Goal: Obtain resource: Download file/media

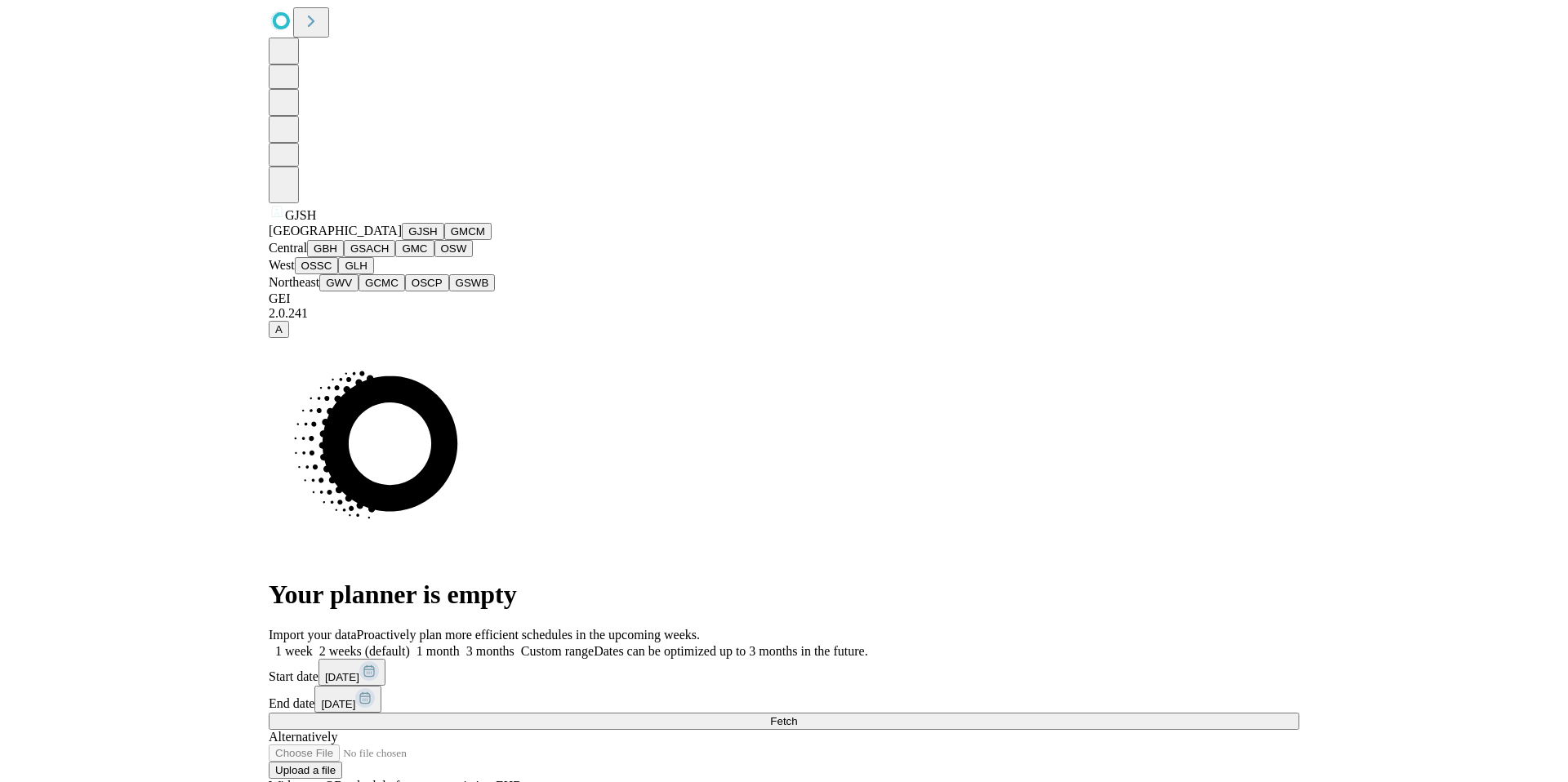
scroll to position [314, 0]
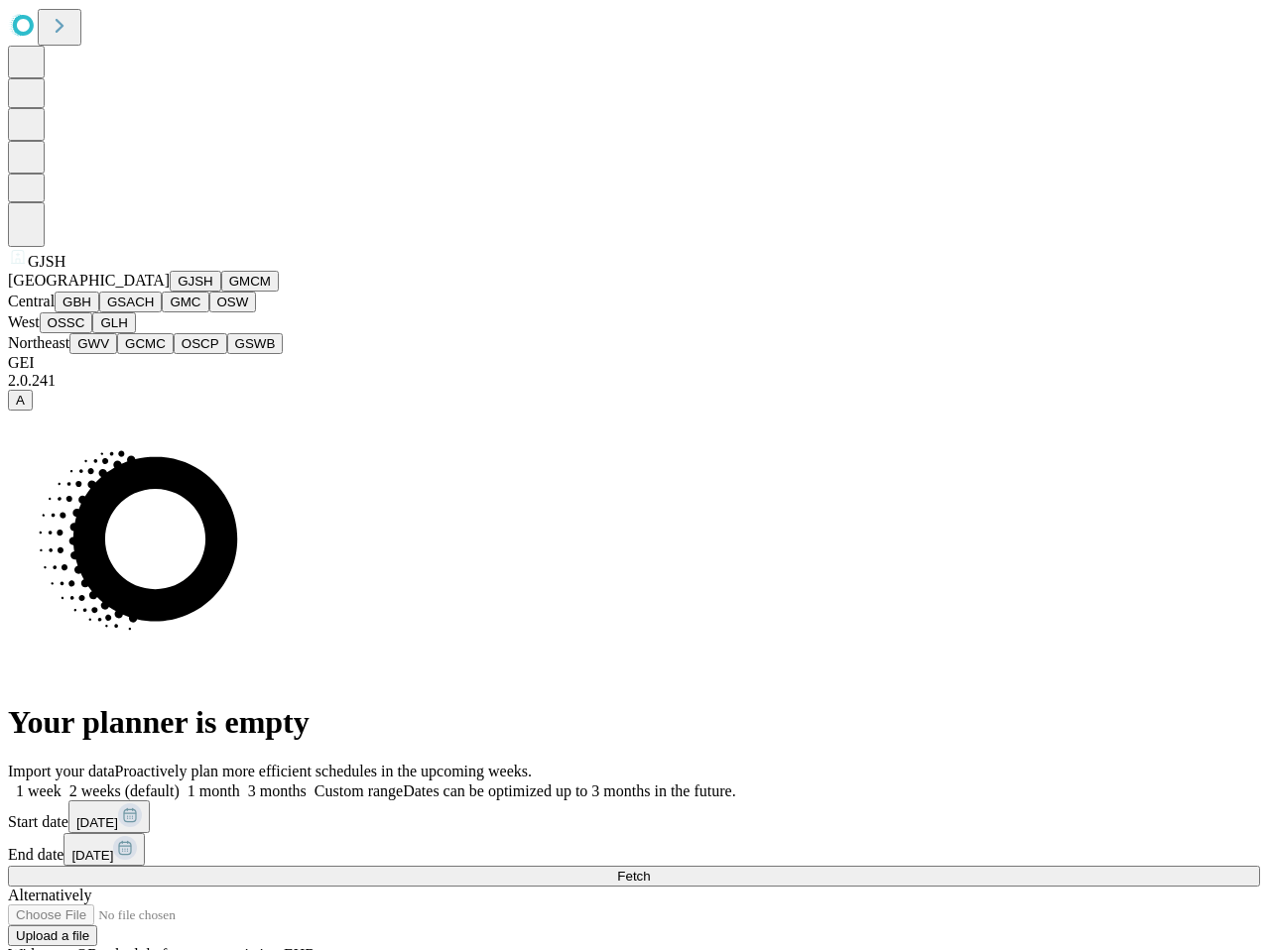
click at [93, 333] on button "OSSC" at bounding box center [67, 322] width 54 height 21
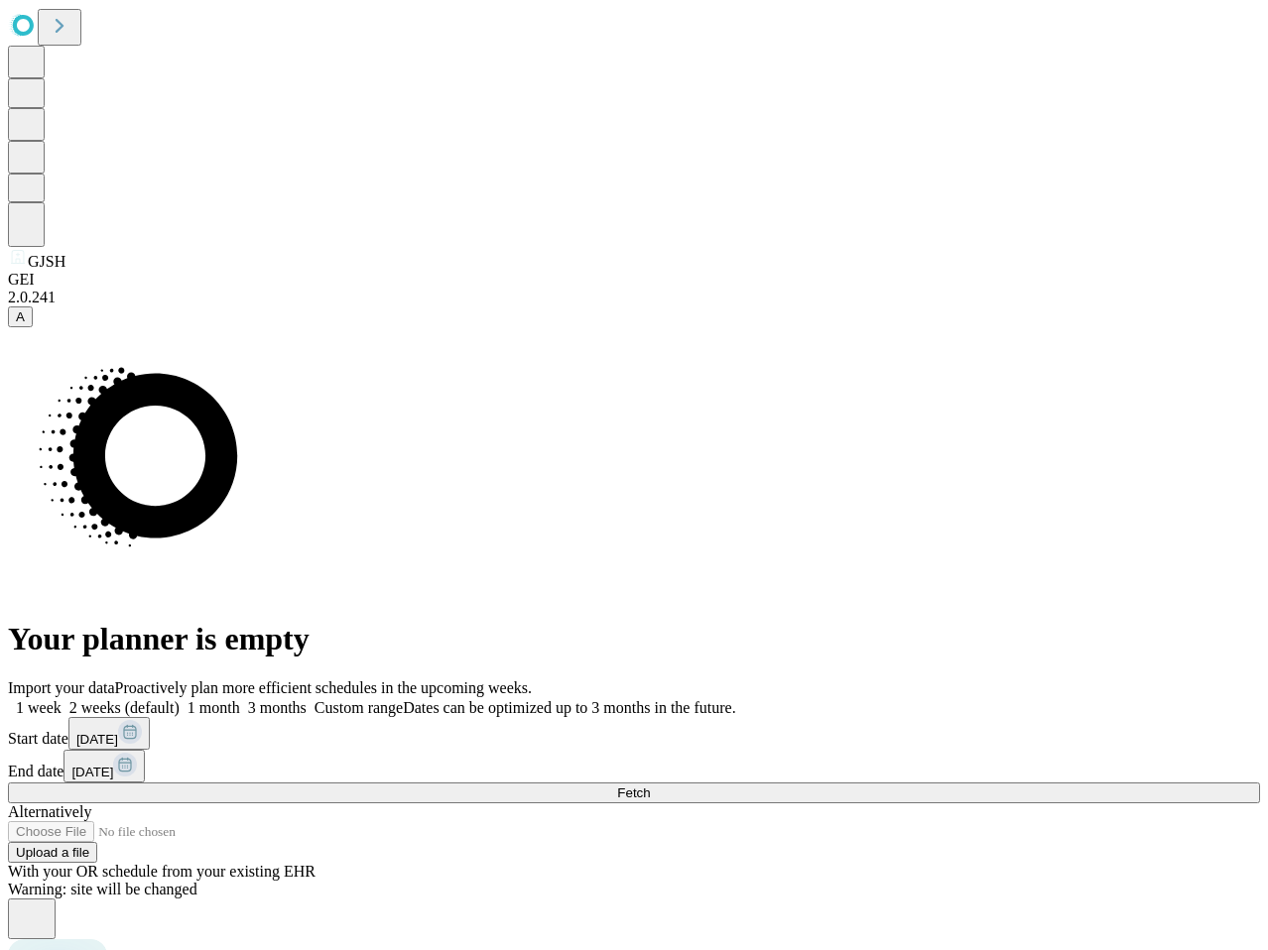
click at [307, 699] on span "3 months" at bounding box center [277, 707] width 59 height 17
click at [1068, 783] on button "Fetch" at bounding box center [634, 793] width 1252 height 21
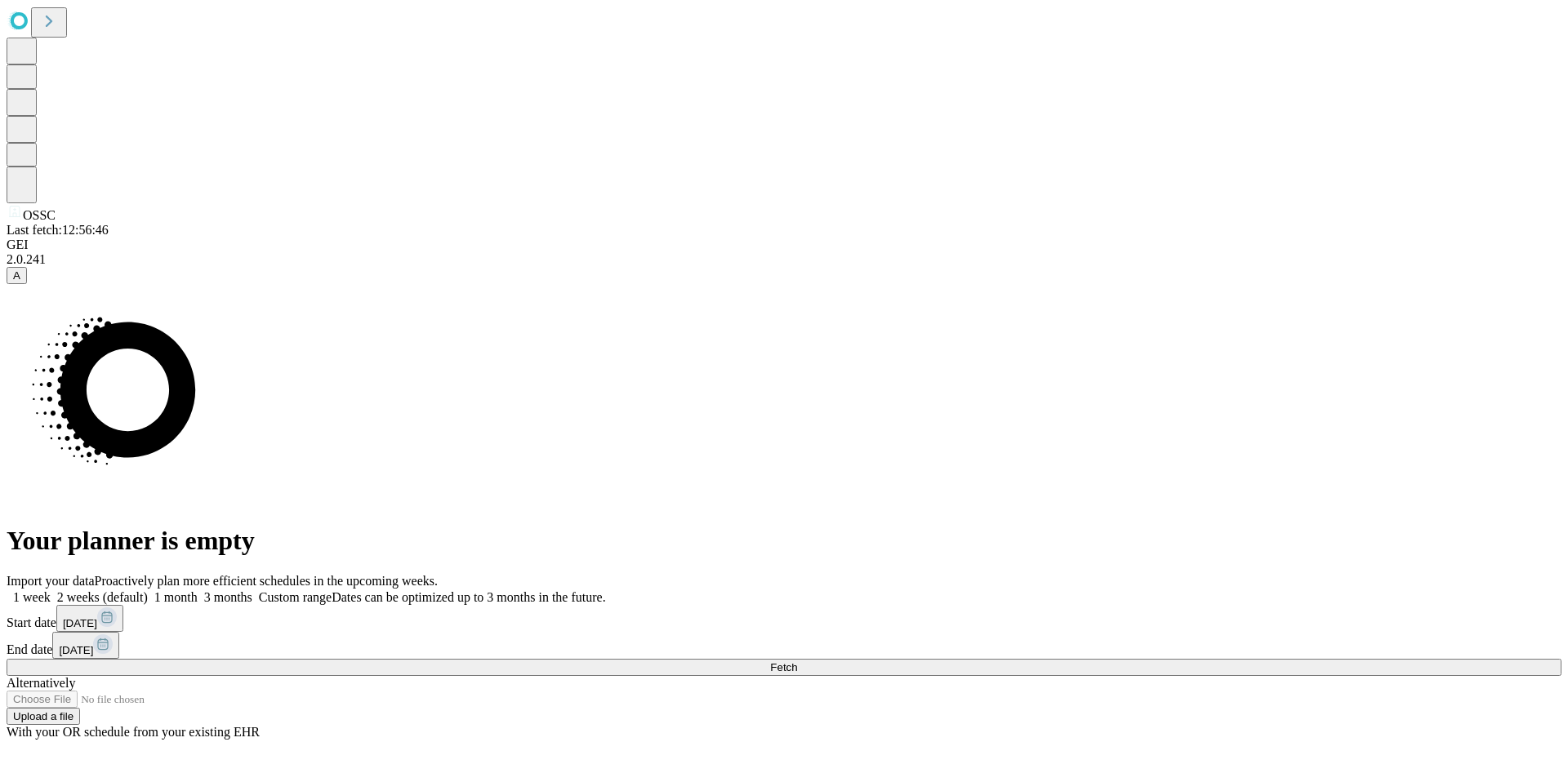
click at [1043, 659] on button "Fetch" at bounding box center [784, 668] width 1555 height 17
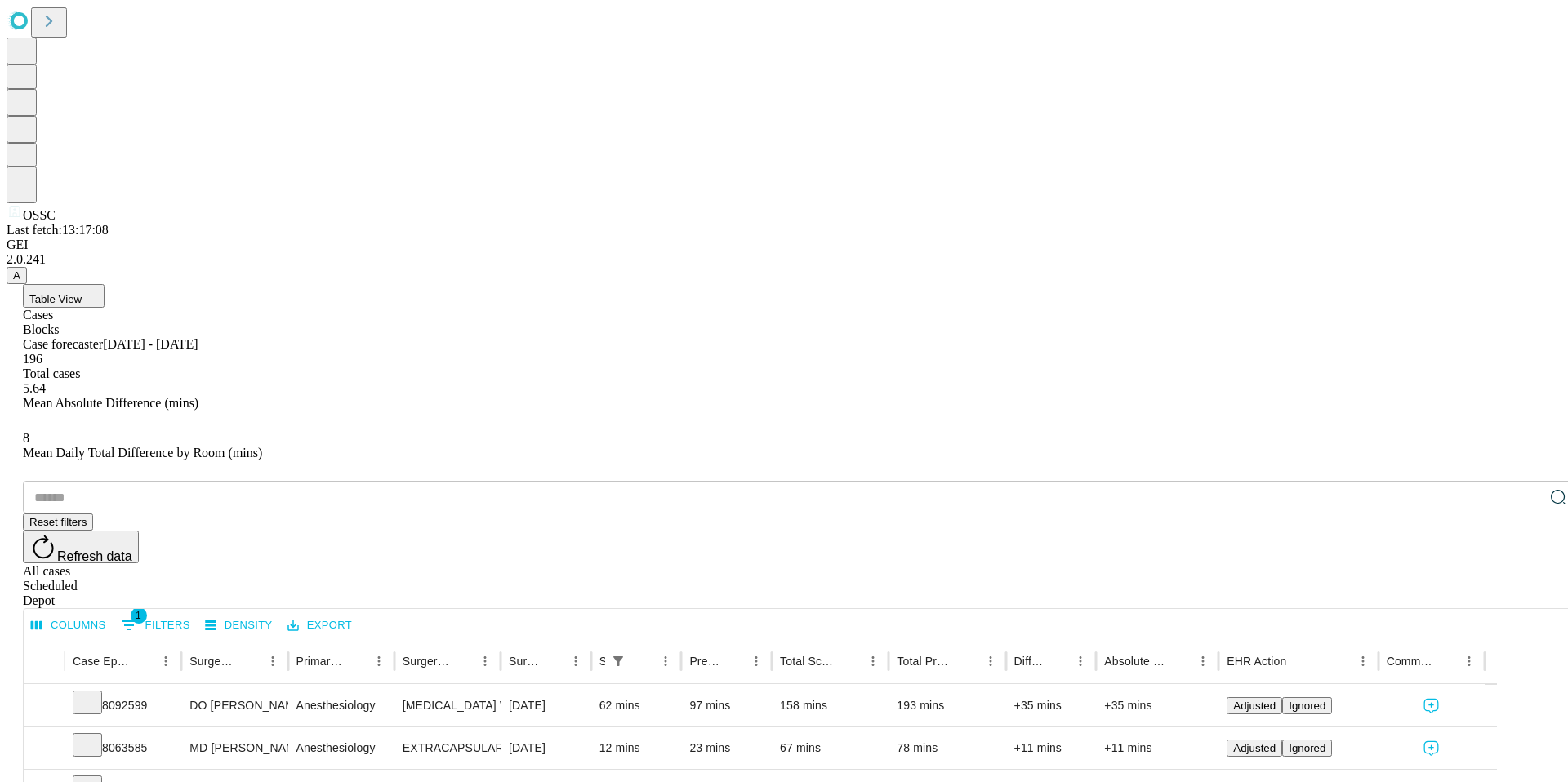
click at [1043, 593] on div "Depot" at bounding box center [800, 601] width 1555 height 15
click at [133, 550] on span "Refresh data" at bounding box center [94, 556] width 75 height 14
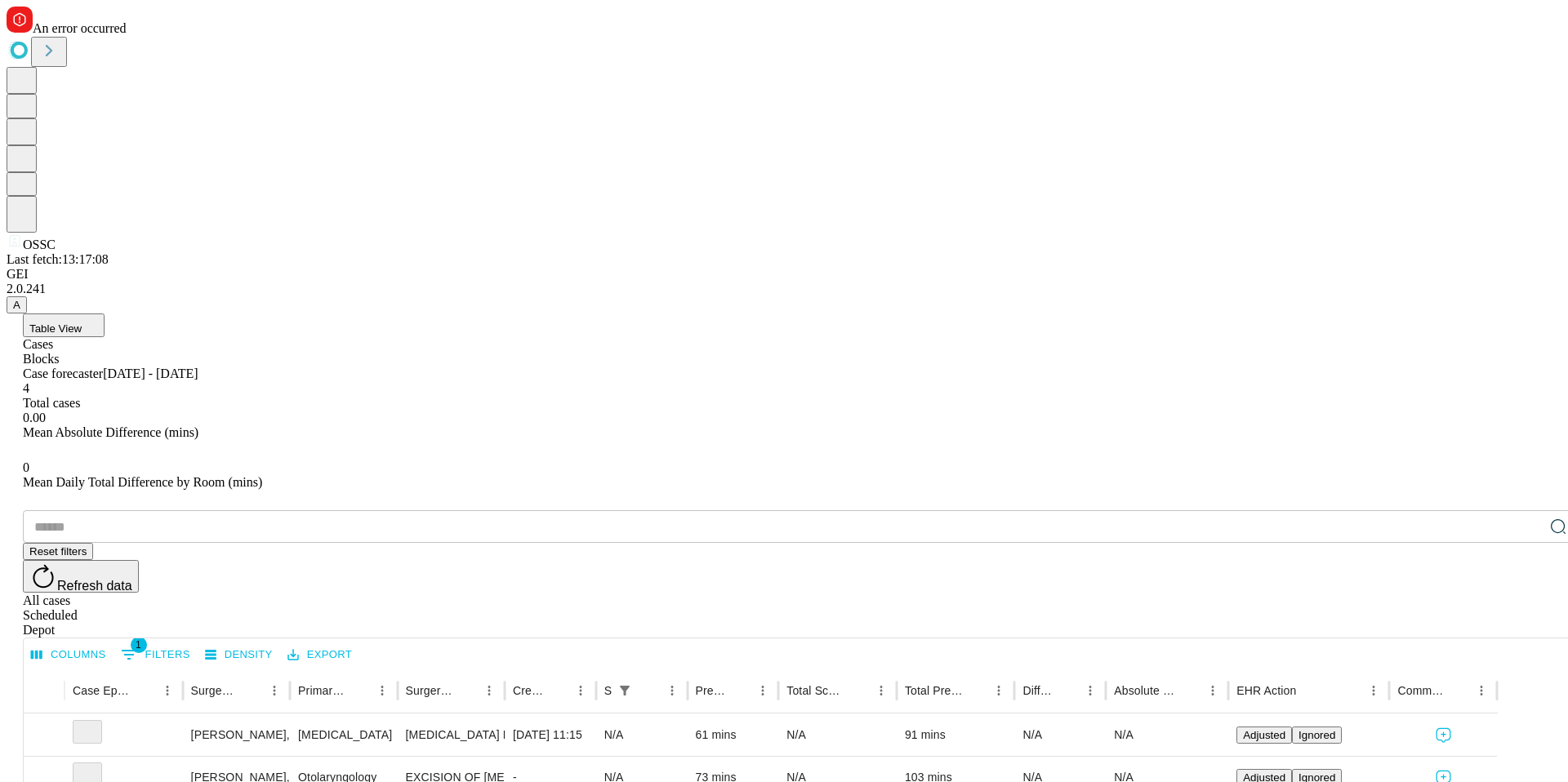
click at [127, 35] on span "An error occurred" at bounding box center [80, 28] width 94 height 14
click at [694, 314] on div "Table View" at bounding box center [800, 325] width 1555 height 24
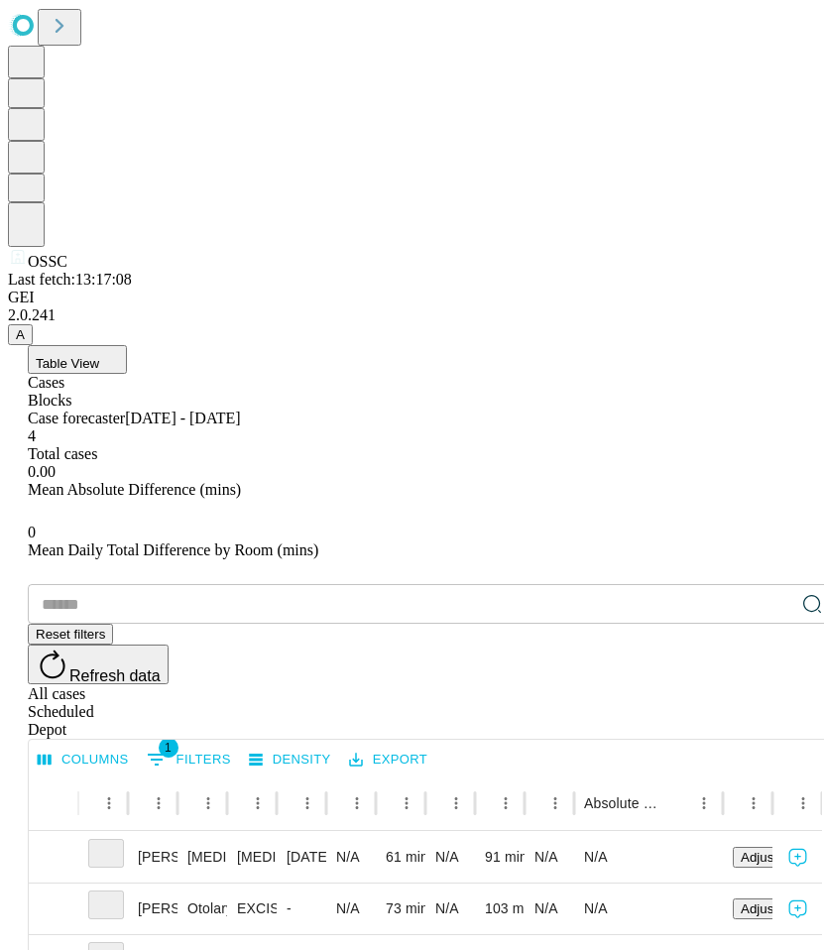
click at [613, 345] on div "Table View Cases Blocks Case forecaster Oct 07 - Oct 21 4 Total cases 0.00 Mean…" at bounding box center [432, 823] width 848 height 956
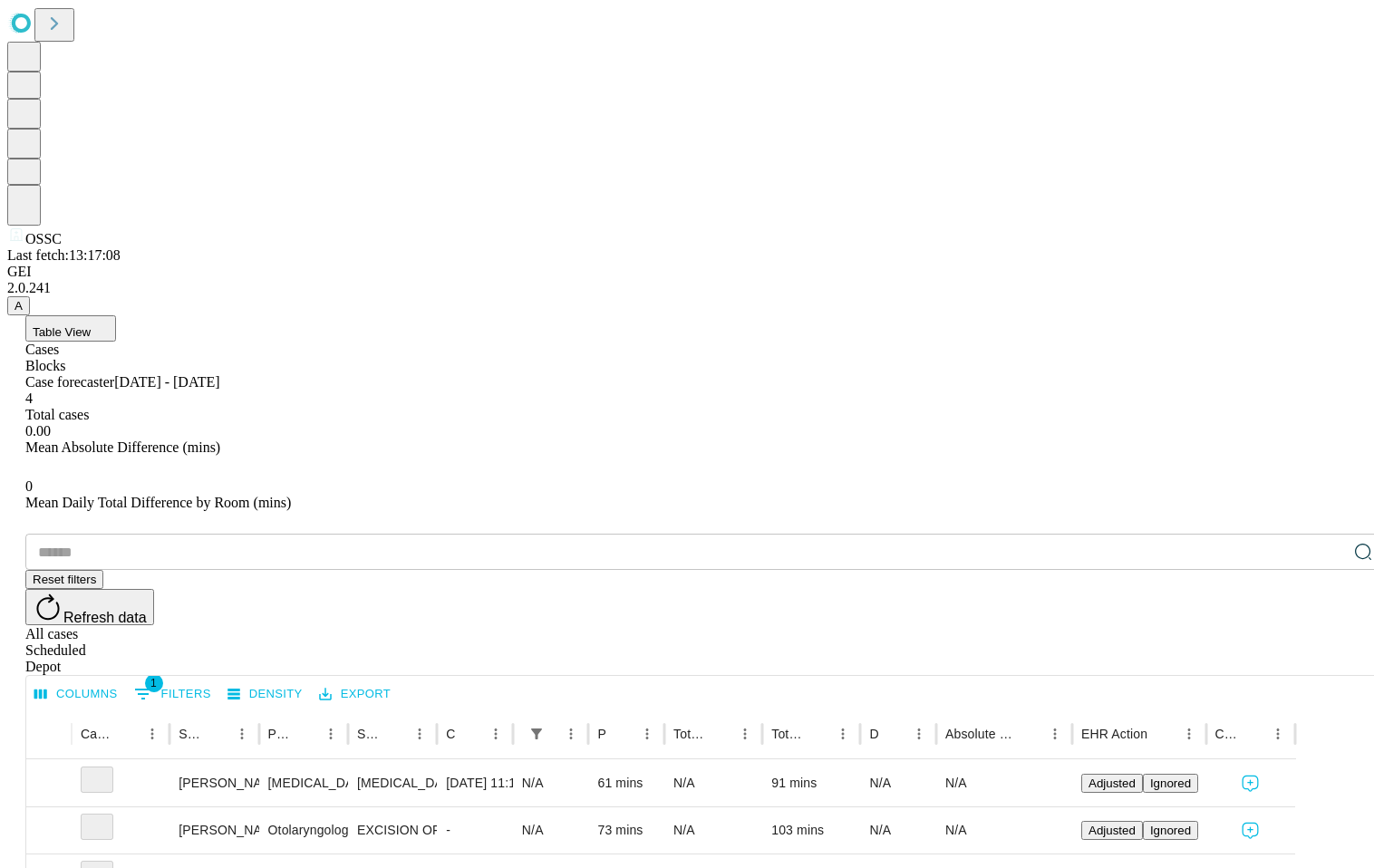
click at [154, 589] on button "Refresh data" at bounding box center [90, 608] width 129 height 37
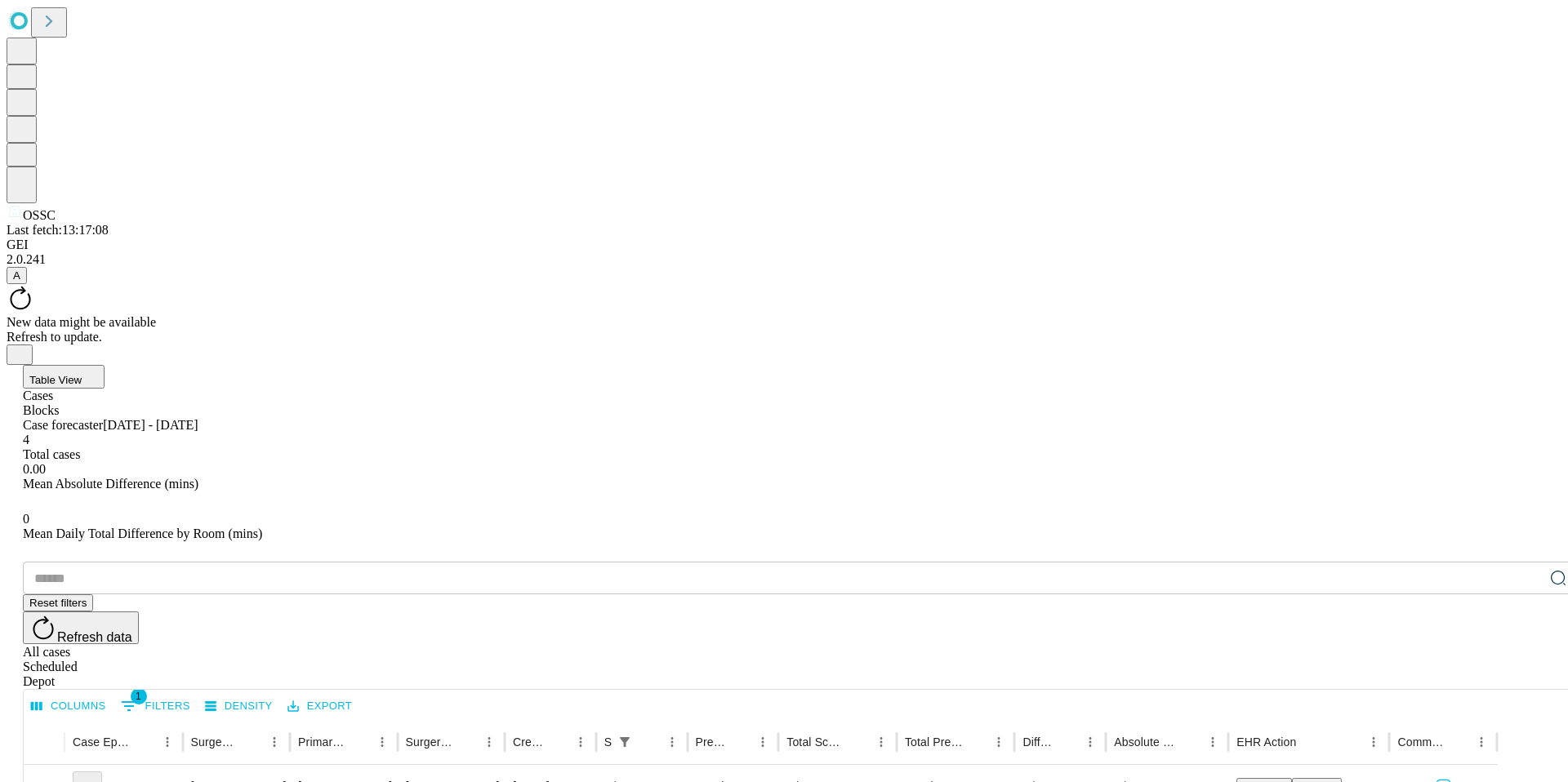
click at [35, 284] on icon at bounding box center [21, 298] width 28 height 28
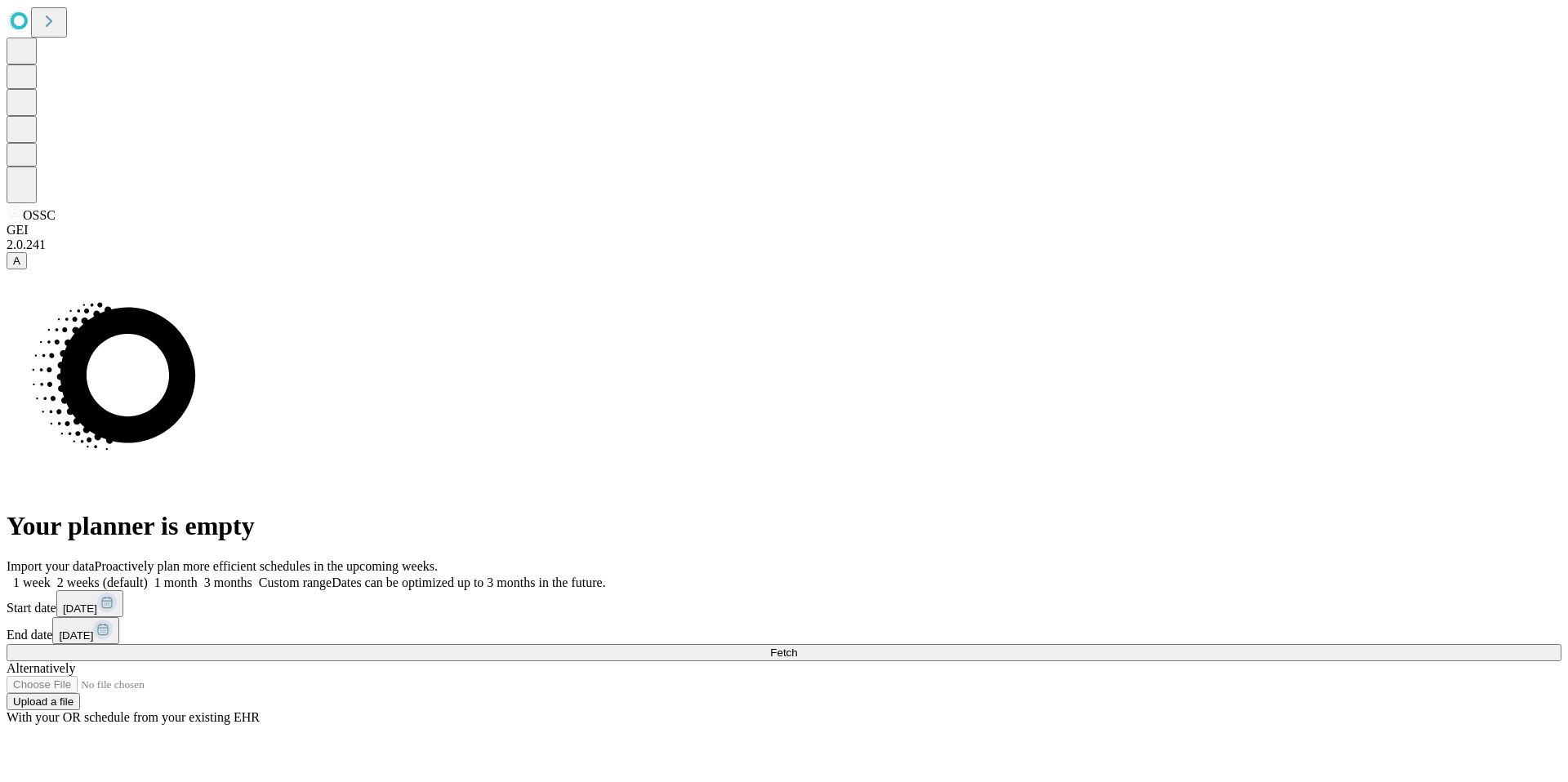
click at [253, 575] on label "3 months" at bounding box center [225, 582] width 54 height 14
click at [1205, 645] on button "Fetch" at bounding box center [784, 653] width 1555 height 17
click at [1289, 645] on button "Fetch" at bounding box center [784, 653] width 1555 height 17
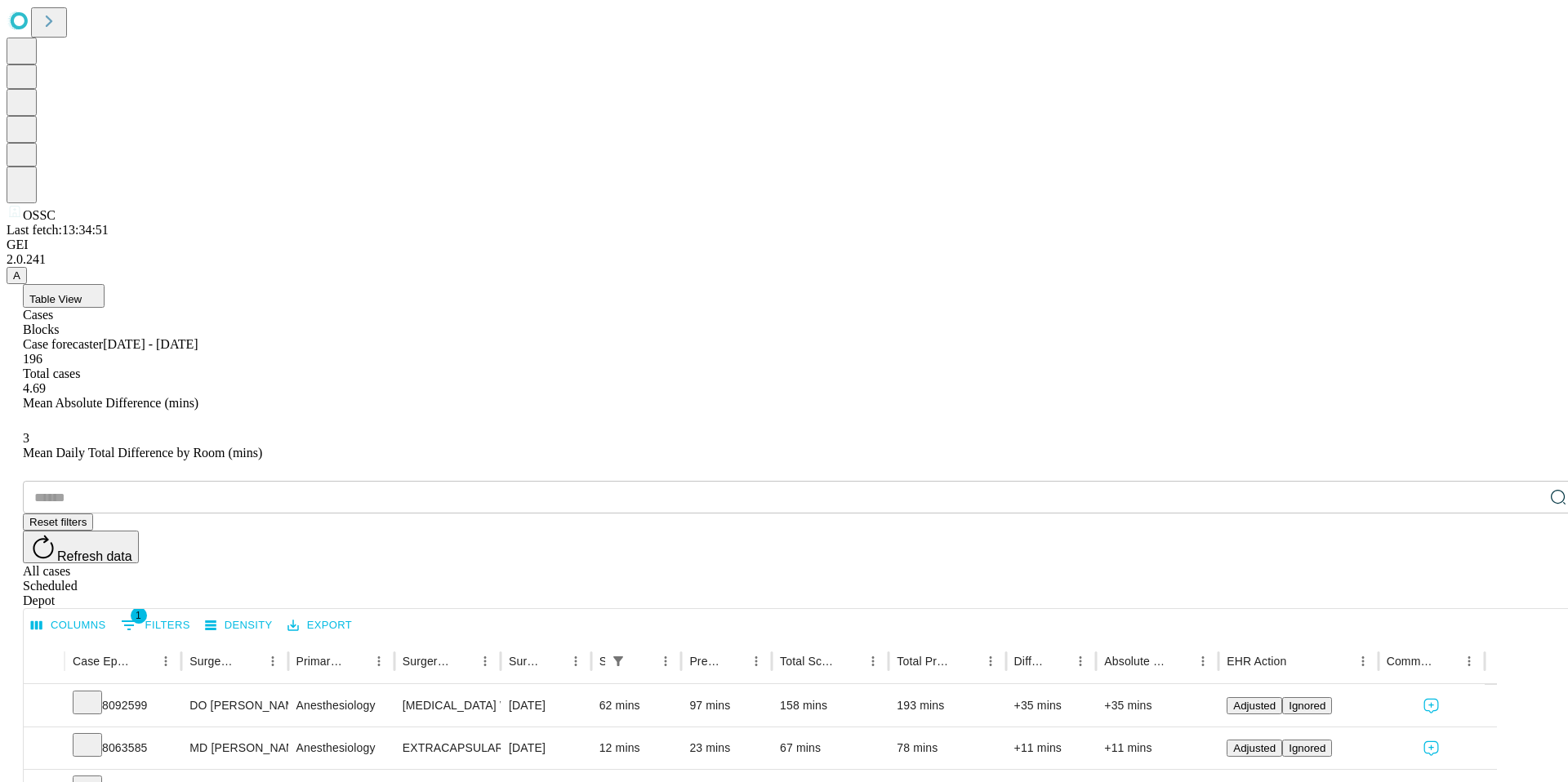
click at [1517, 593] on div "Depot" at bounding box center [800, 601] width 1555 height 15
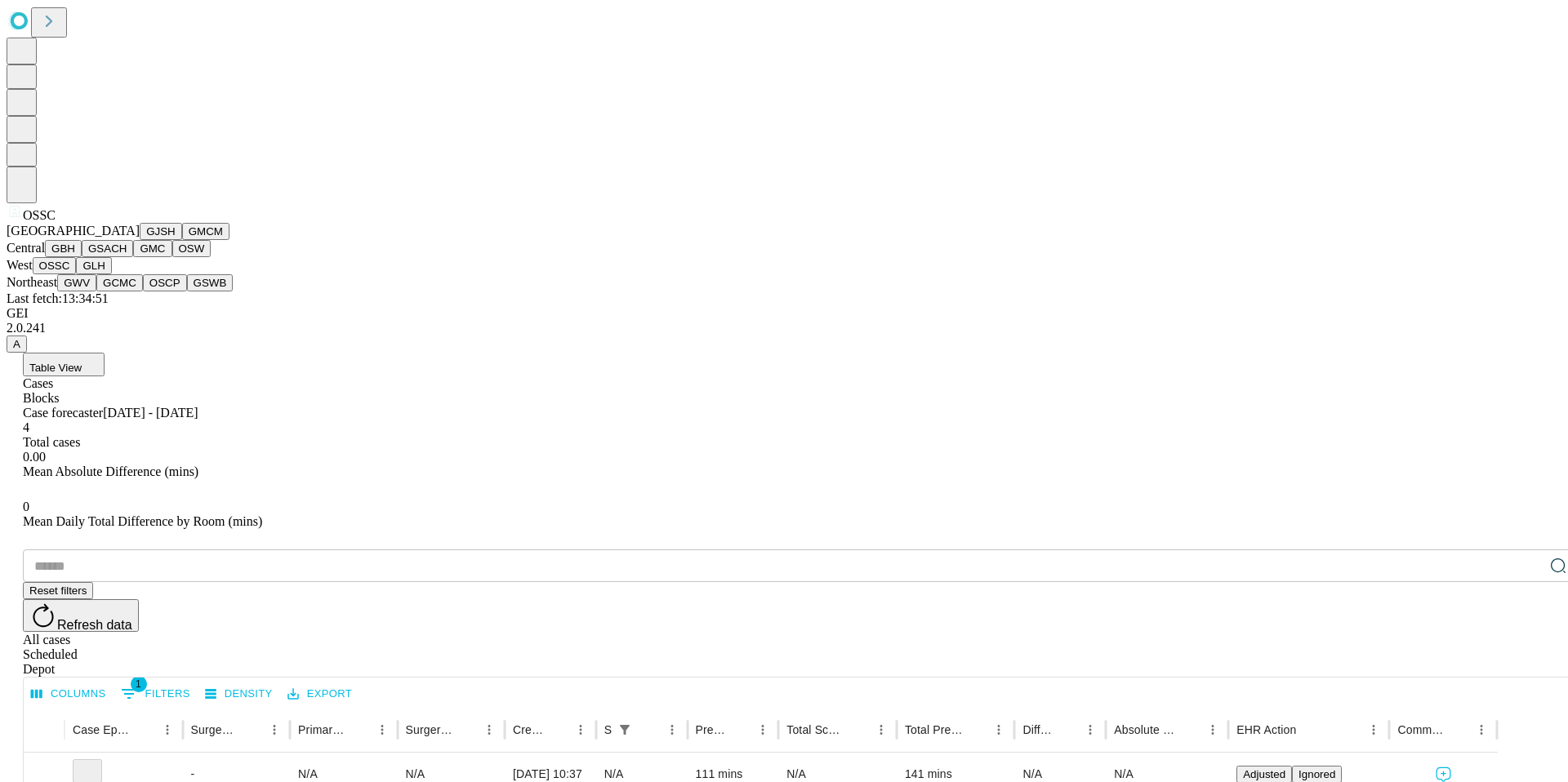
scroll to position [351, 0]
click at [116, 291] on button "GCMC" at bounding box center [119, 282] width 47 height 17
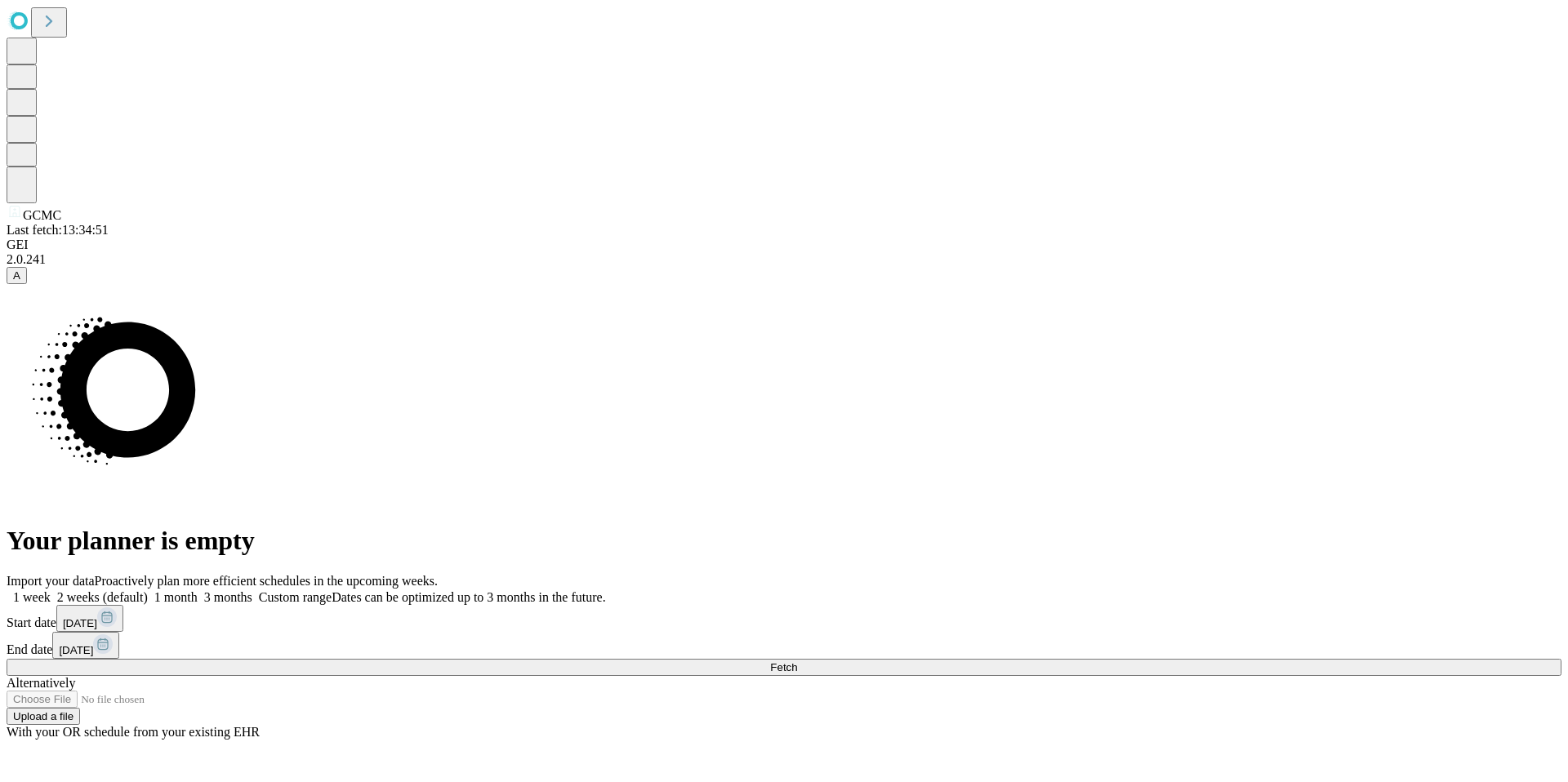
click at [1320, 659] on button "Fetch" at bounding box center [784, 668] width 1555 height 17
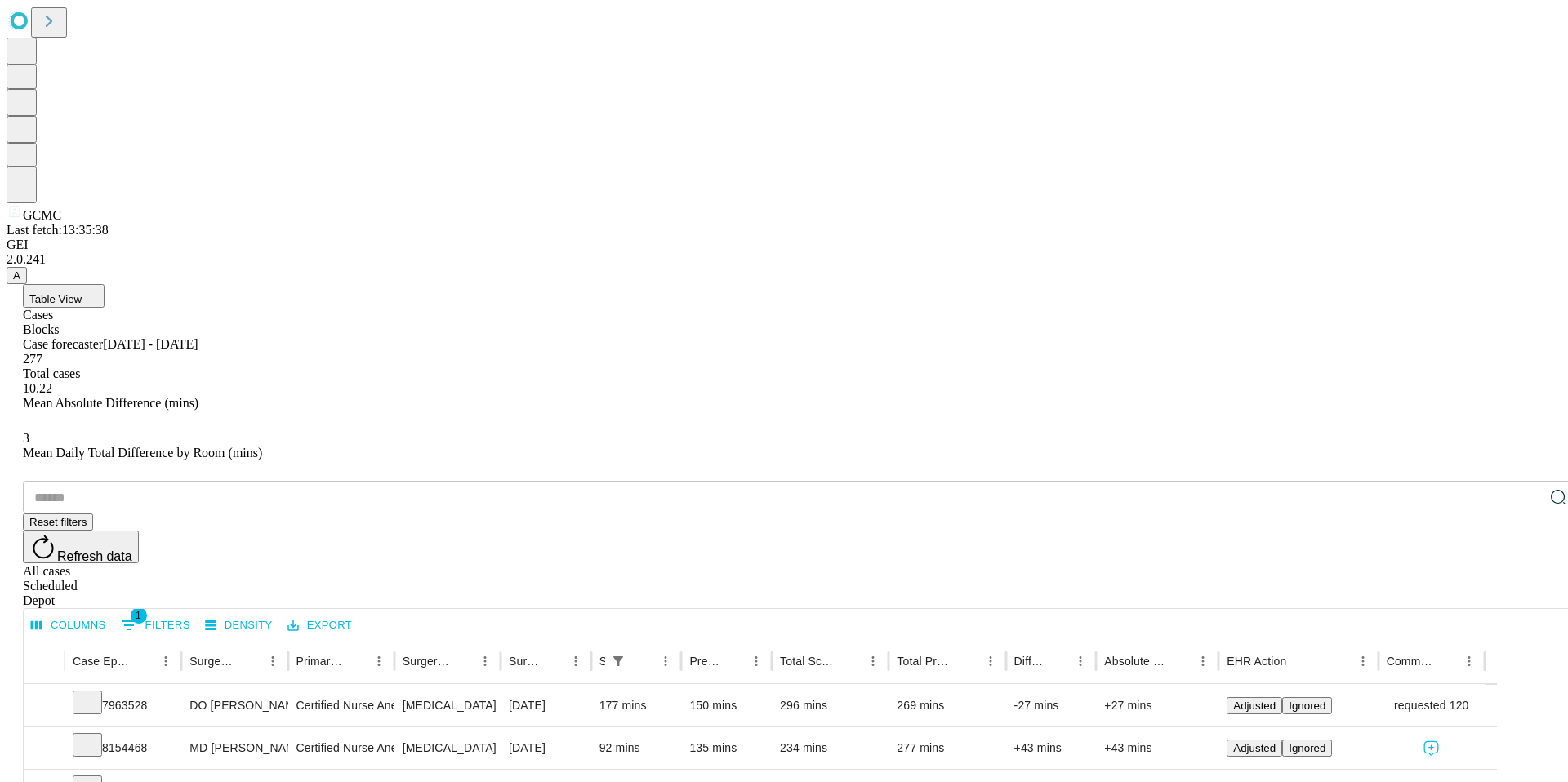
click at [1538, 593] on div "Depot" at bounding box center [800, 601] width 1555 height 15
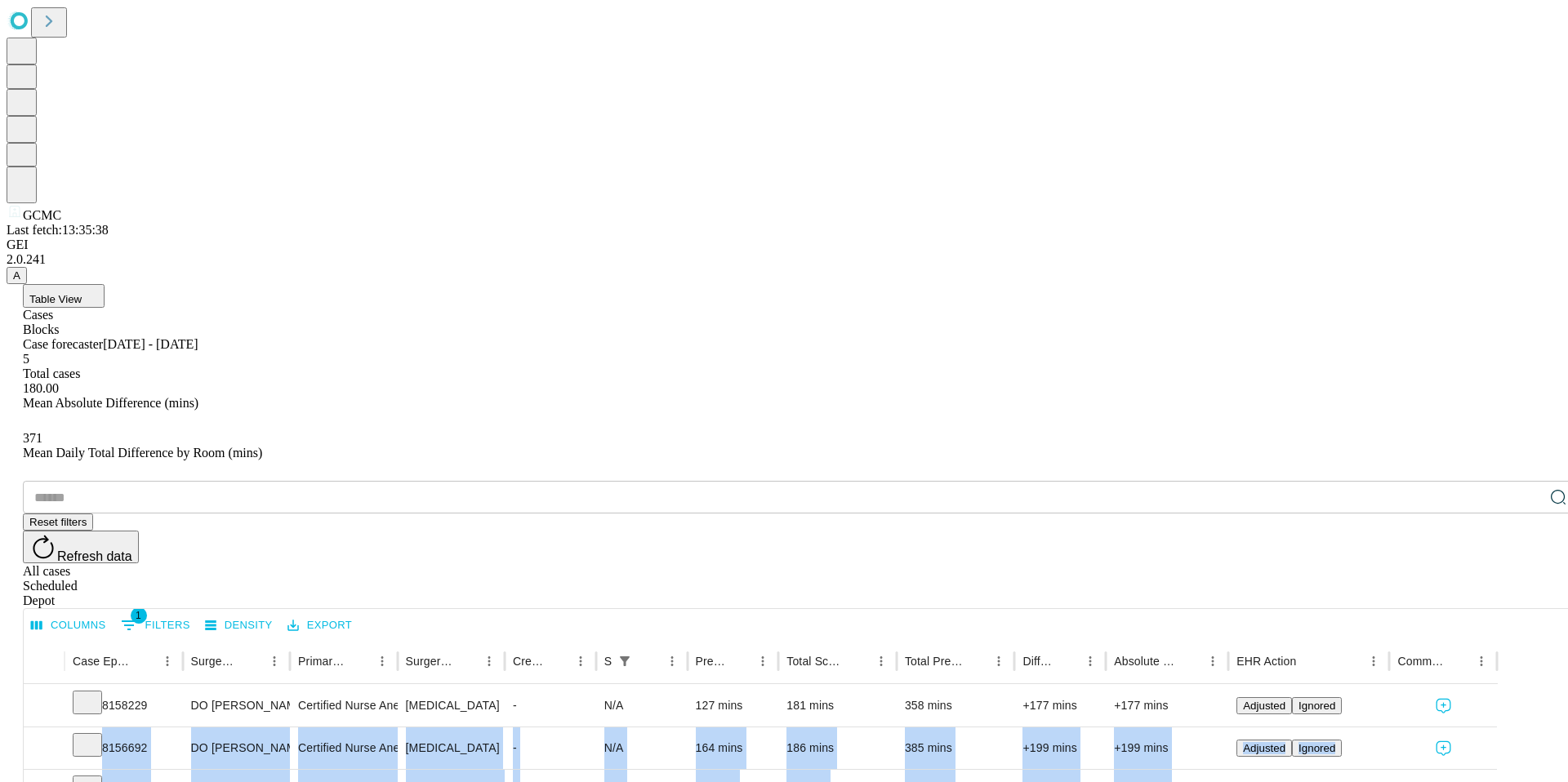
drag, startPoint x: 200, startPoint y: 548, endPoint x: 160, endPoint y: 396, distance: 157.2
click at [160, 684] on div "8158229 DO [PERSON_NAME] [PERSON_NAME] Do Certified Nurse Anesthetist [MEDICAL_…" at bounding box center [761, 790] width 1473 height 212
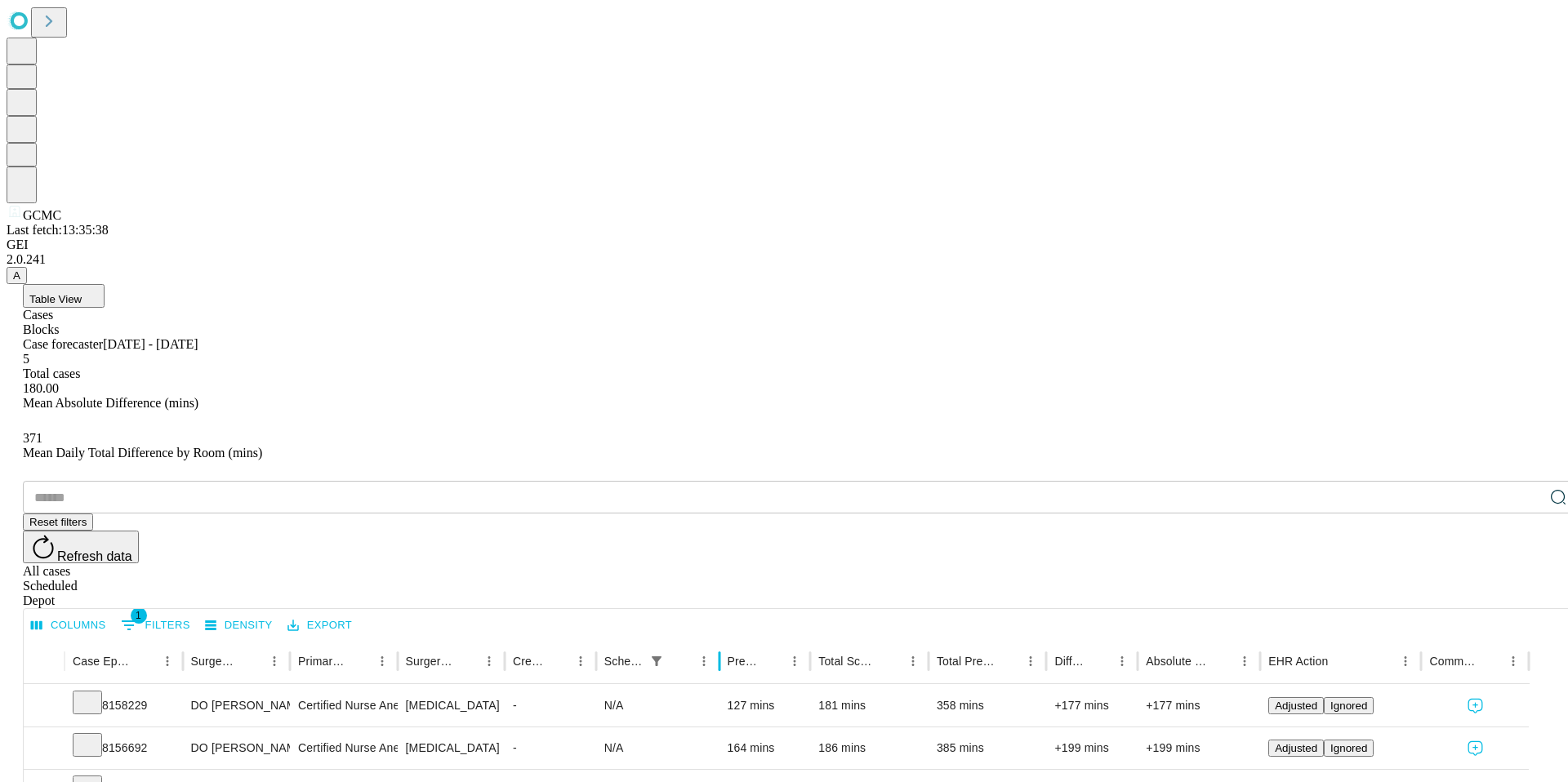
drag, startPoint x: 742, startPoint y: 322, endPoint x: 773, endPoint y: 327, distance: 31.4
click at [724, 639] on div at bounding box center [719, 662] width 8 height 46
drag, startPoint x: 962, startPoint y: 325, endPoint x: 991, endPoint y: 329, distance: 29.3
click at [942, 639] on div at bounding box center [938, 662] width 8 height 46
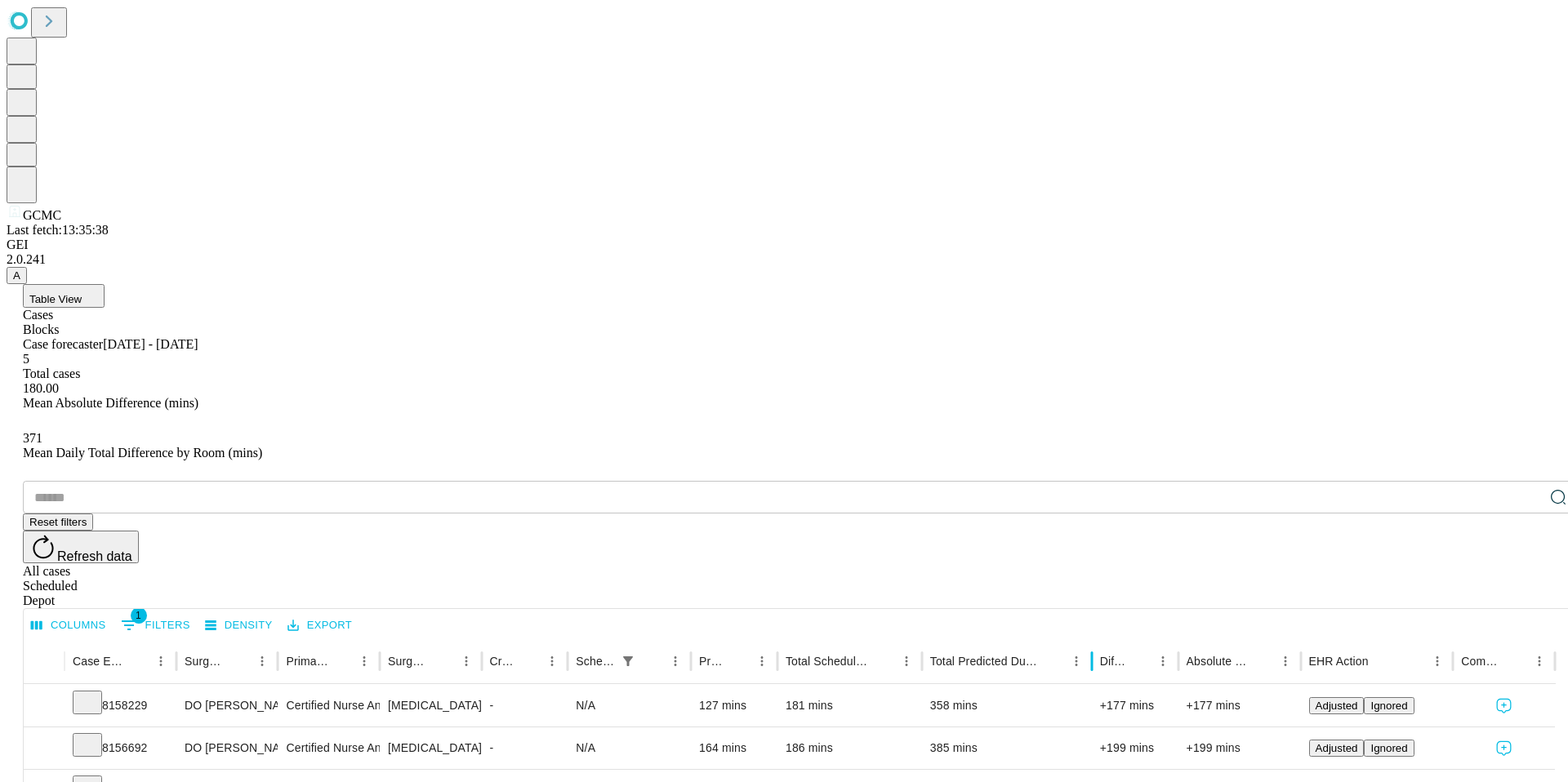
drag, startPoint x: 1086, startPoint y: 324, endPoint x: 1055, endPoint y: 329, distance: 31.4
click at [1096, 639] on div at bounding box center [1091, 662] width 8 height 46
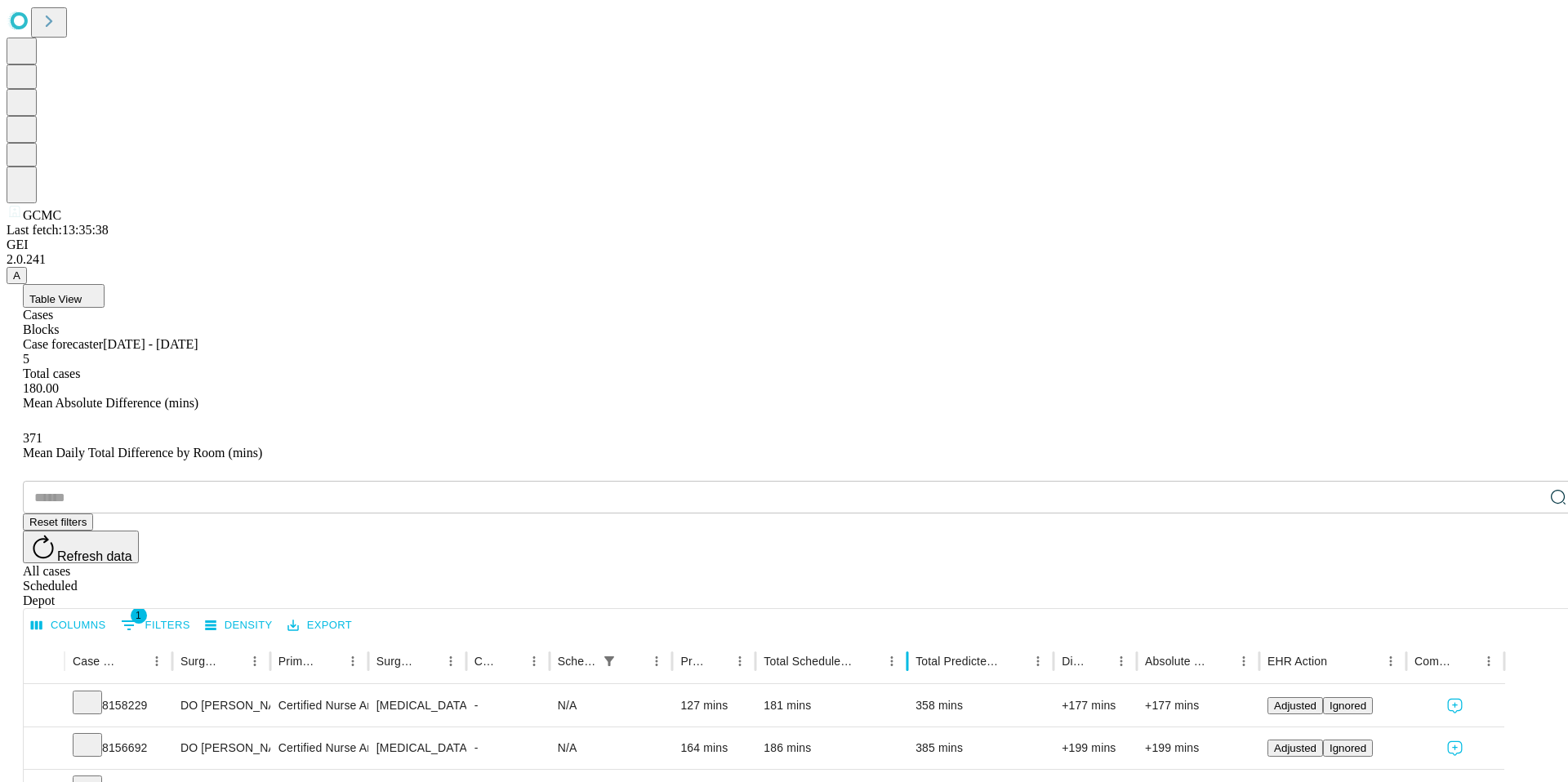
drag, startPoint x: 956, startPoint y: 325, endPoint x: 1001, endPoint y: 324, distance: 45.0
click at [911, 639] on div at bounding box center [907, 662] width 8 height 46
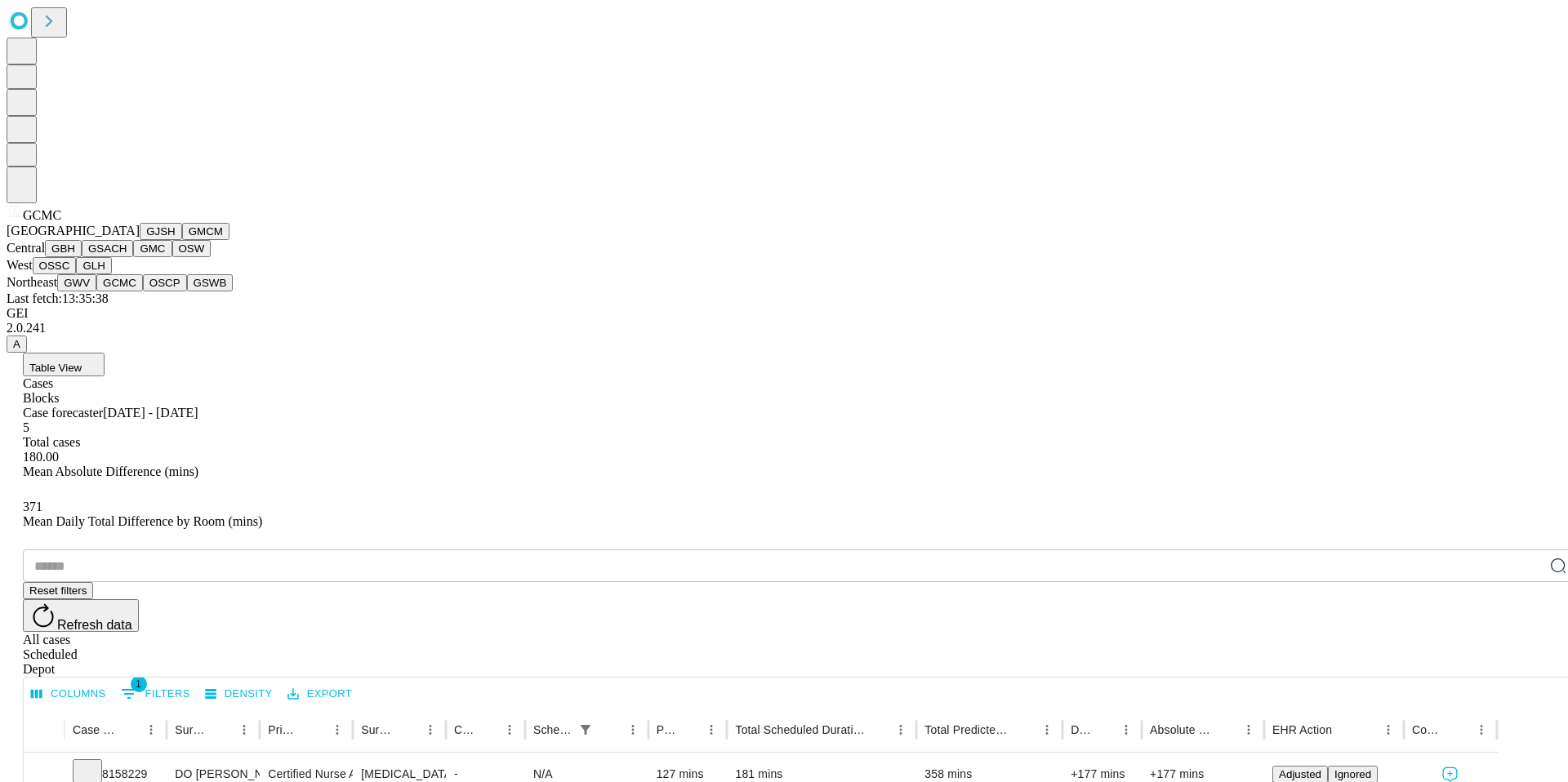
scroll to position [351, 0]
click at [95, 274] on button "GLH" at bounding box center [93, 265] width 35 height 17
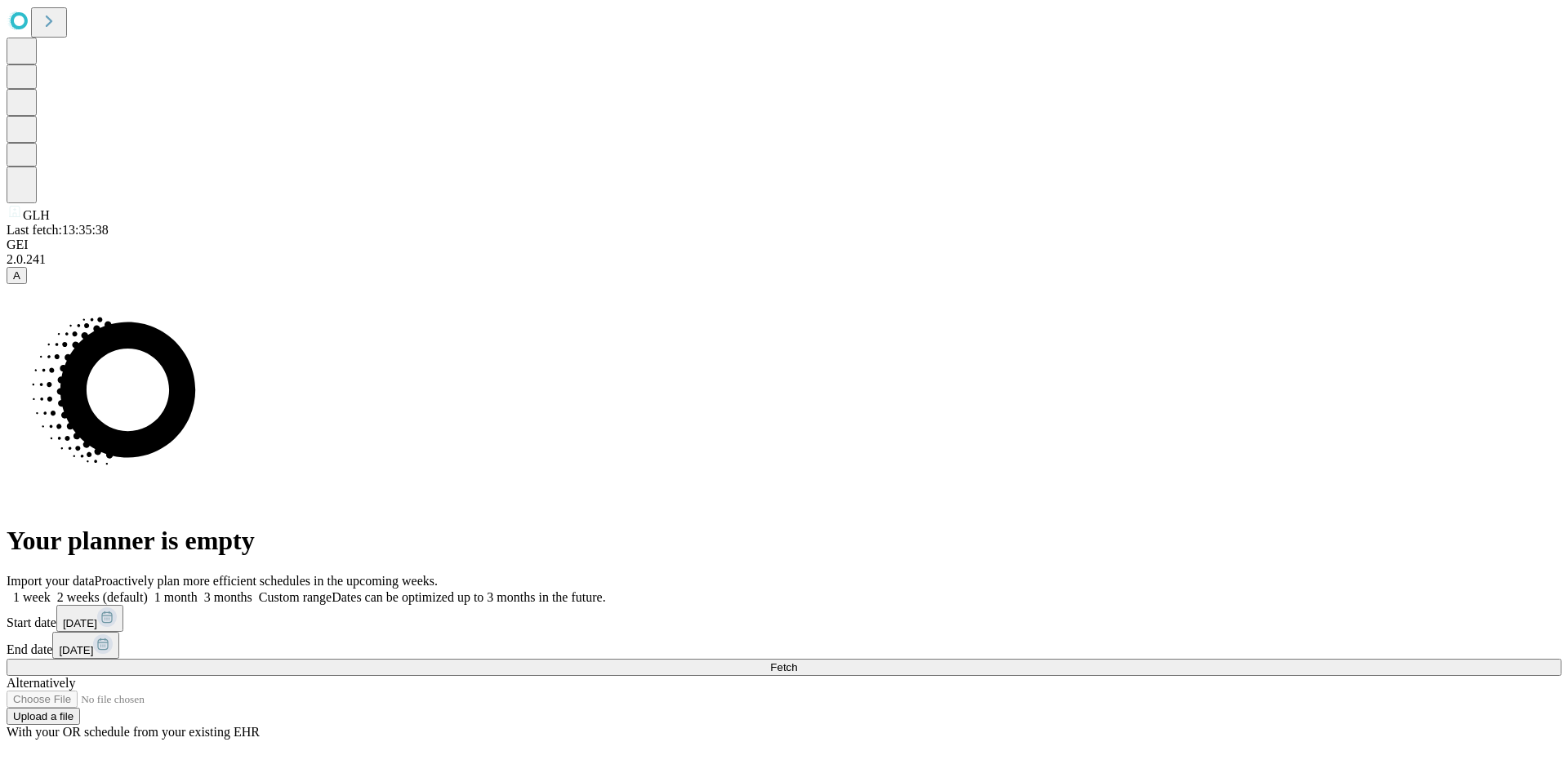
click at [1227, 659] on button "Fetch" at bounding box center [784, 668] width 1555 height 17
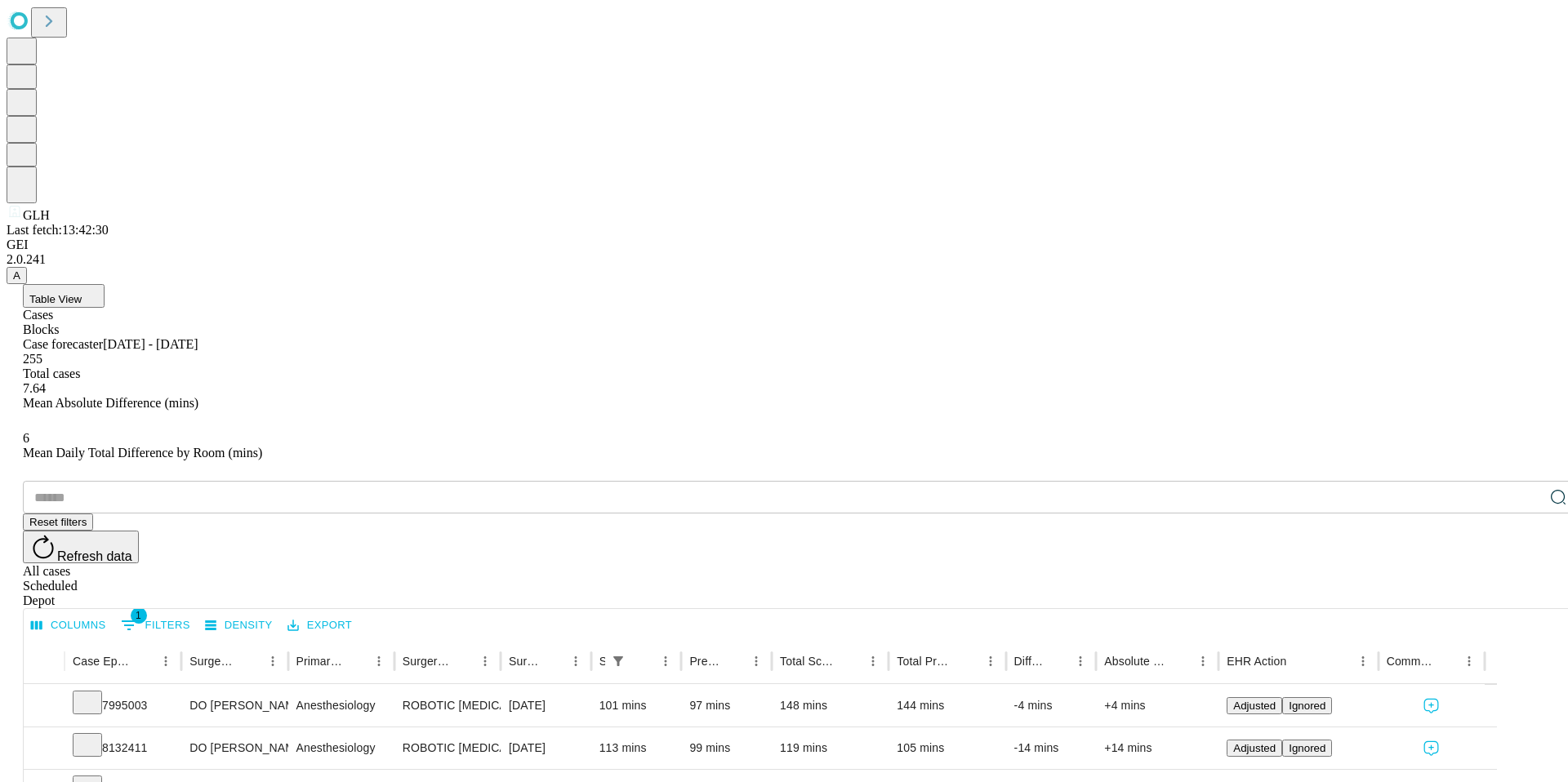
click at [1509, 593] on div "Depot" at bounding box center [800, 601] width 1555 height 15
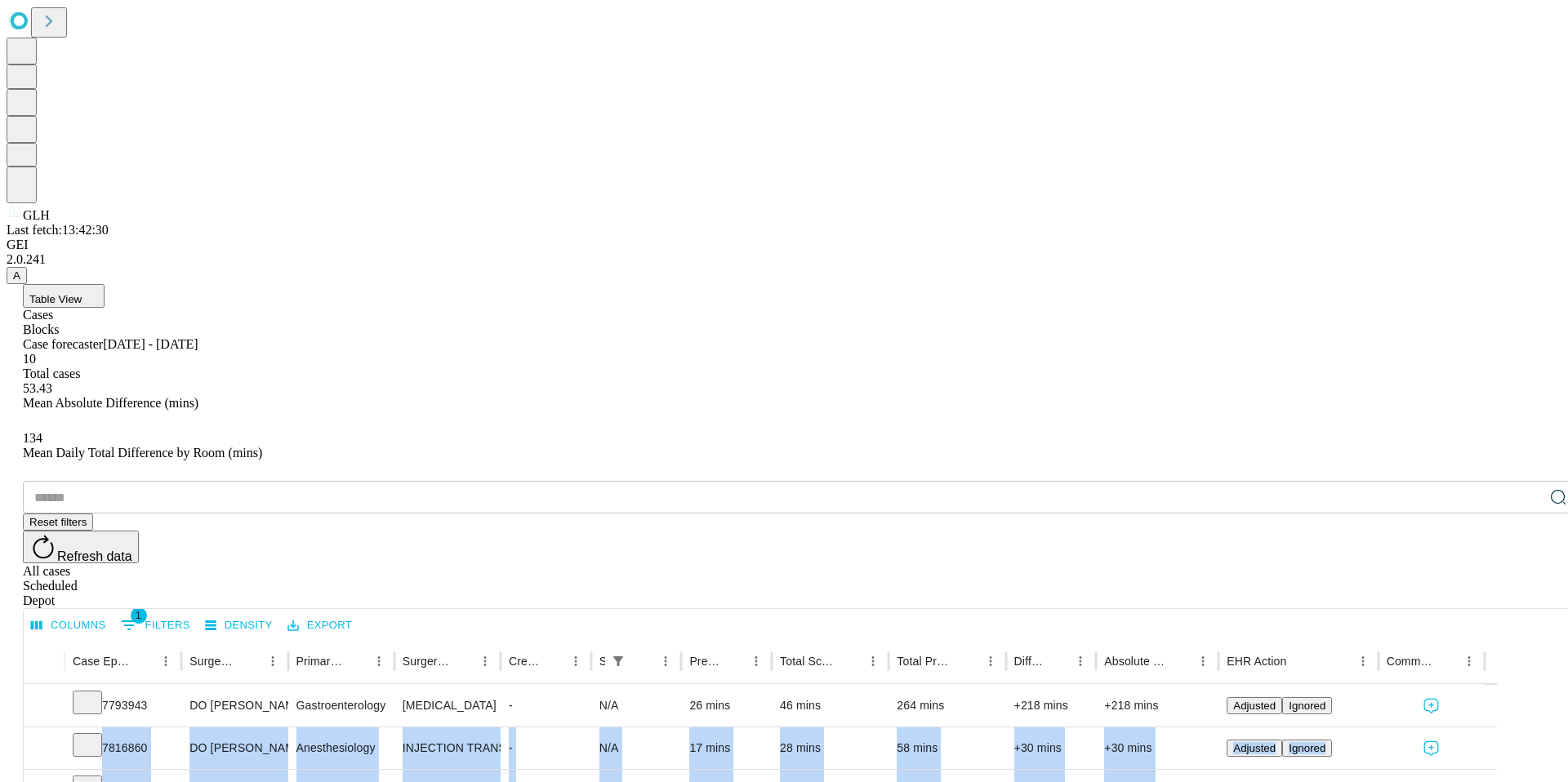
scroll to position [45, 0]
drag, startPoint x: 152, startPoint y: 369, endPoint x: 196, endPoint y: 708, distance: 341.8
copy div "7816860 DO [PERSON_NAME] [PERSON_NAME] Anesthesiology INJECTION TRANSFORAMINAL …"
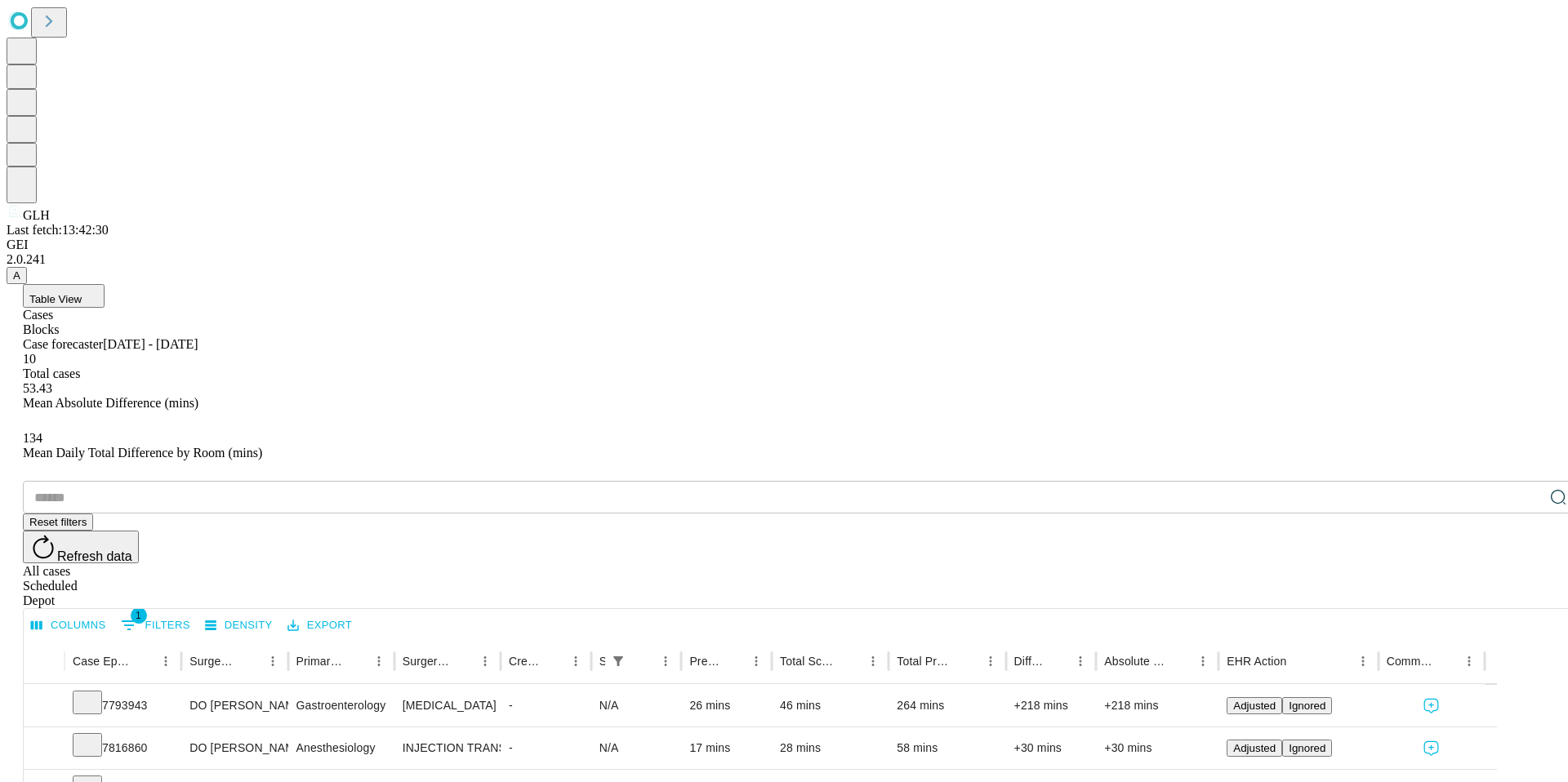
scroll to position [0, 0]
click at [973, 381] on div "53.43 Mean Absolute Difference (mins)" at bounding box center [800, 406] width 1555 height 50
click at [356, 613] on button "Export" at bounding box center [319, 626] width 72 height 26
click at [398, 325] on li "Download as Excel" at bounding box center [420, 326] width 101 height 15
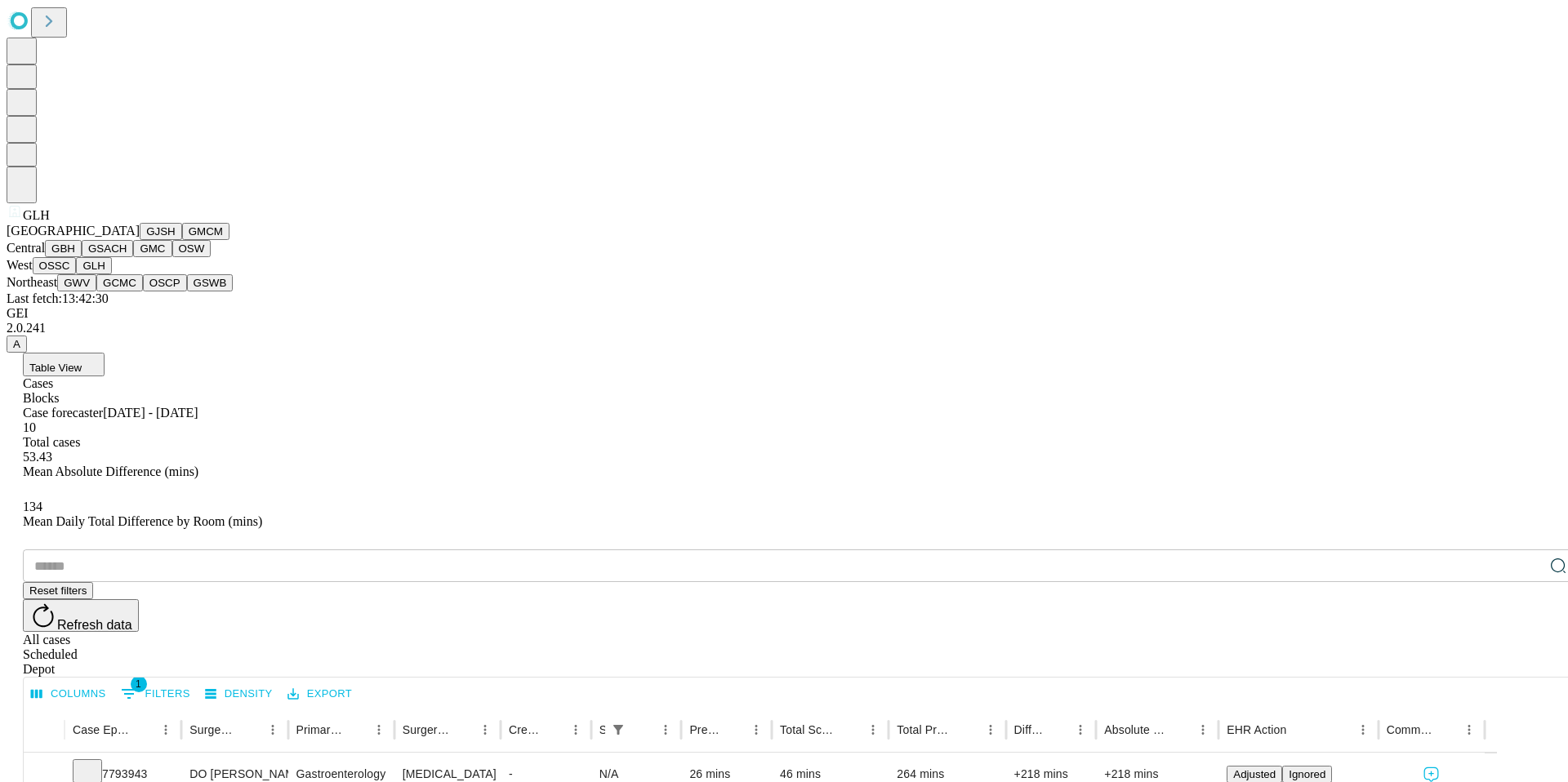
click at [133, 257] on button "GMC" at bounding box center [152, 249] width 39 height 17
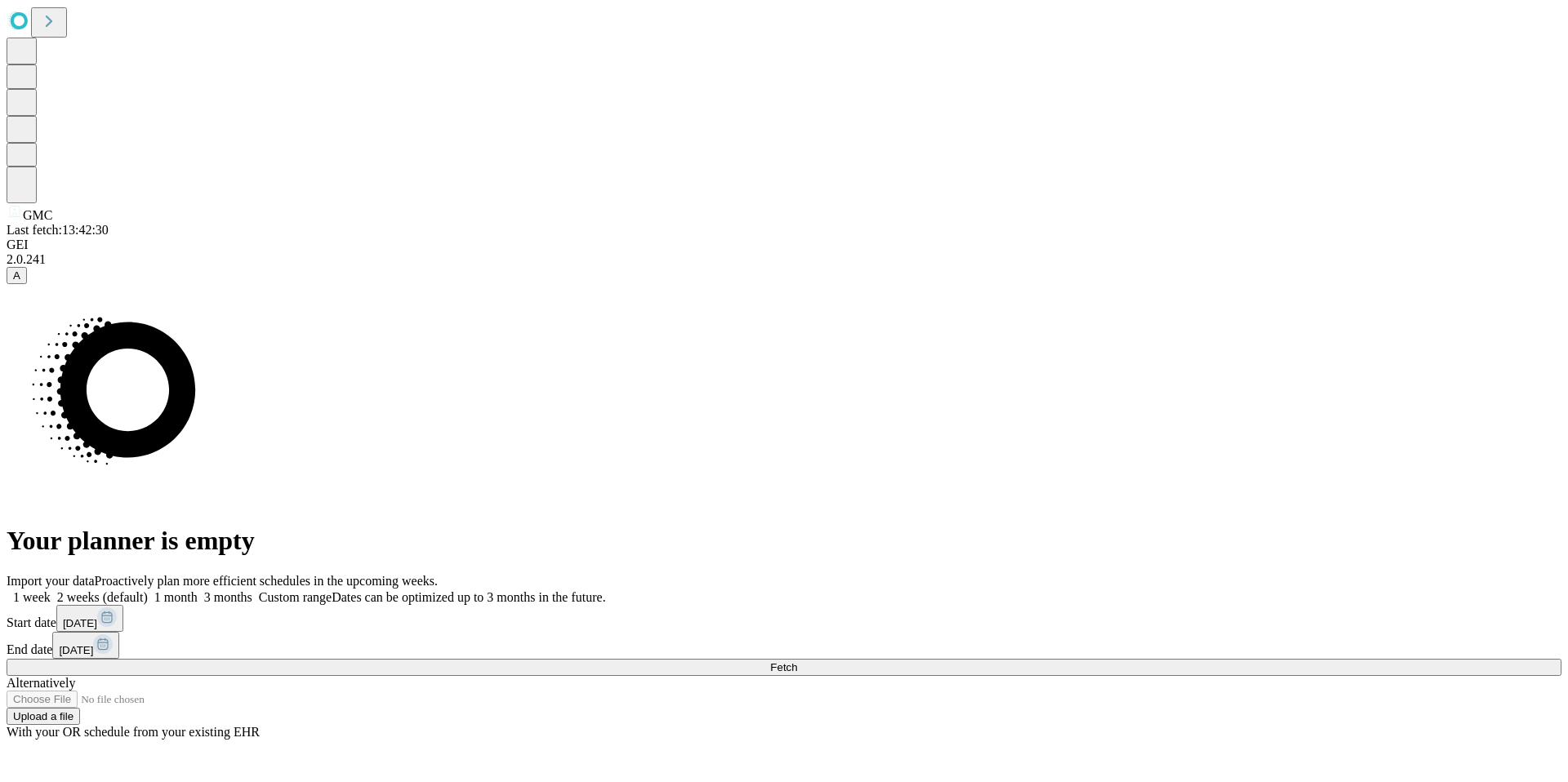
click at [1196, 659] on button "Fetch" at bounding box center [784, 668] width 1555 height 17
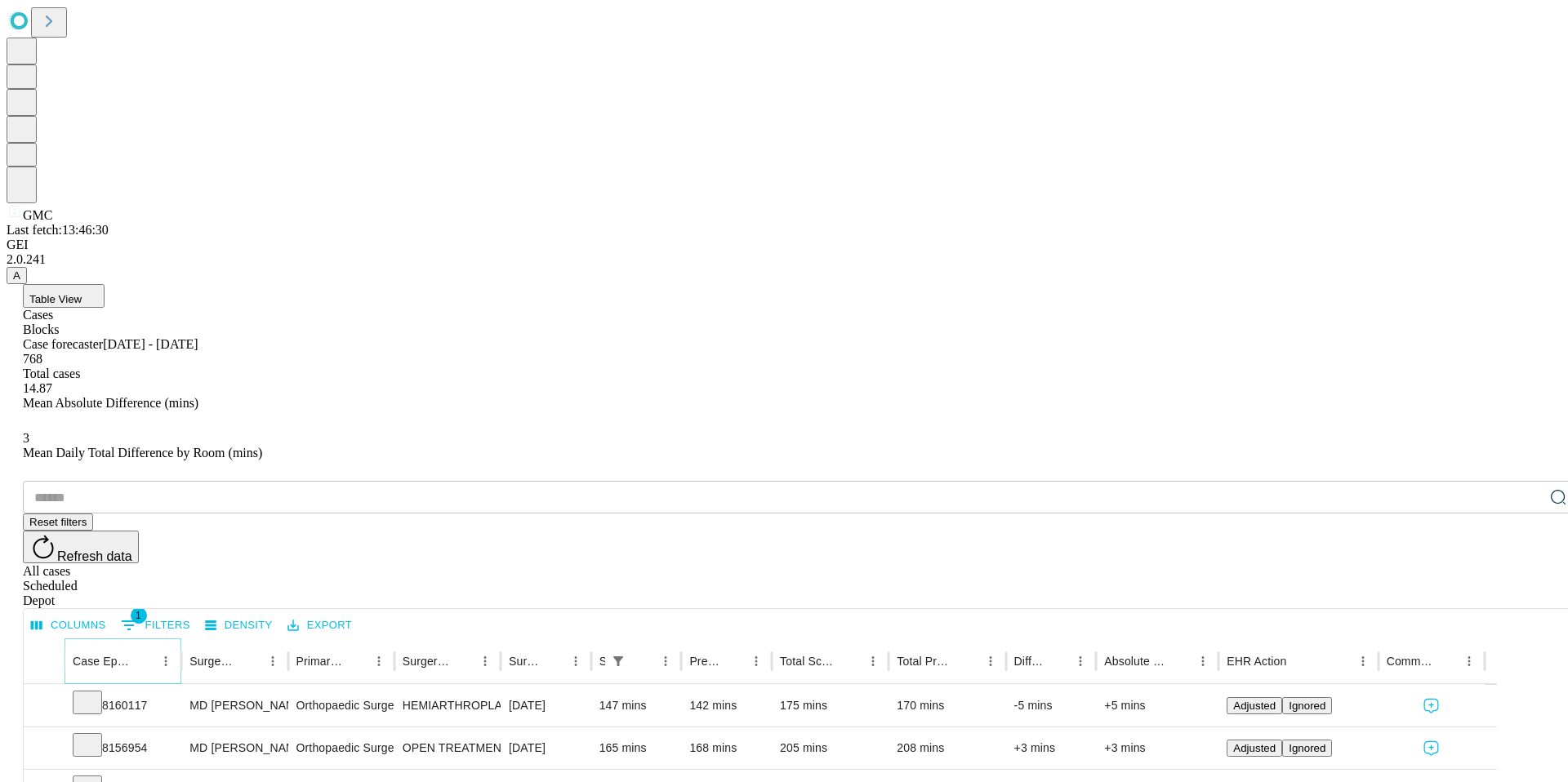
click at [151, 654] on icon "Sort" at bounding box center [143, 662] width 15 height 15
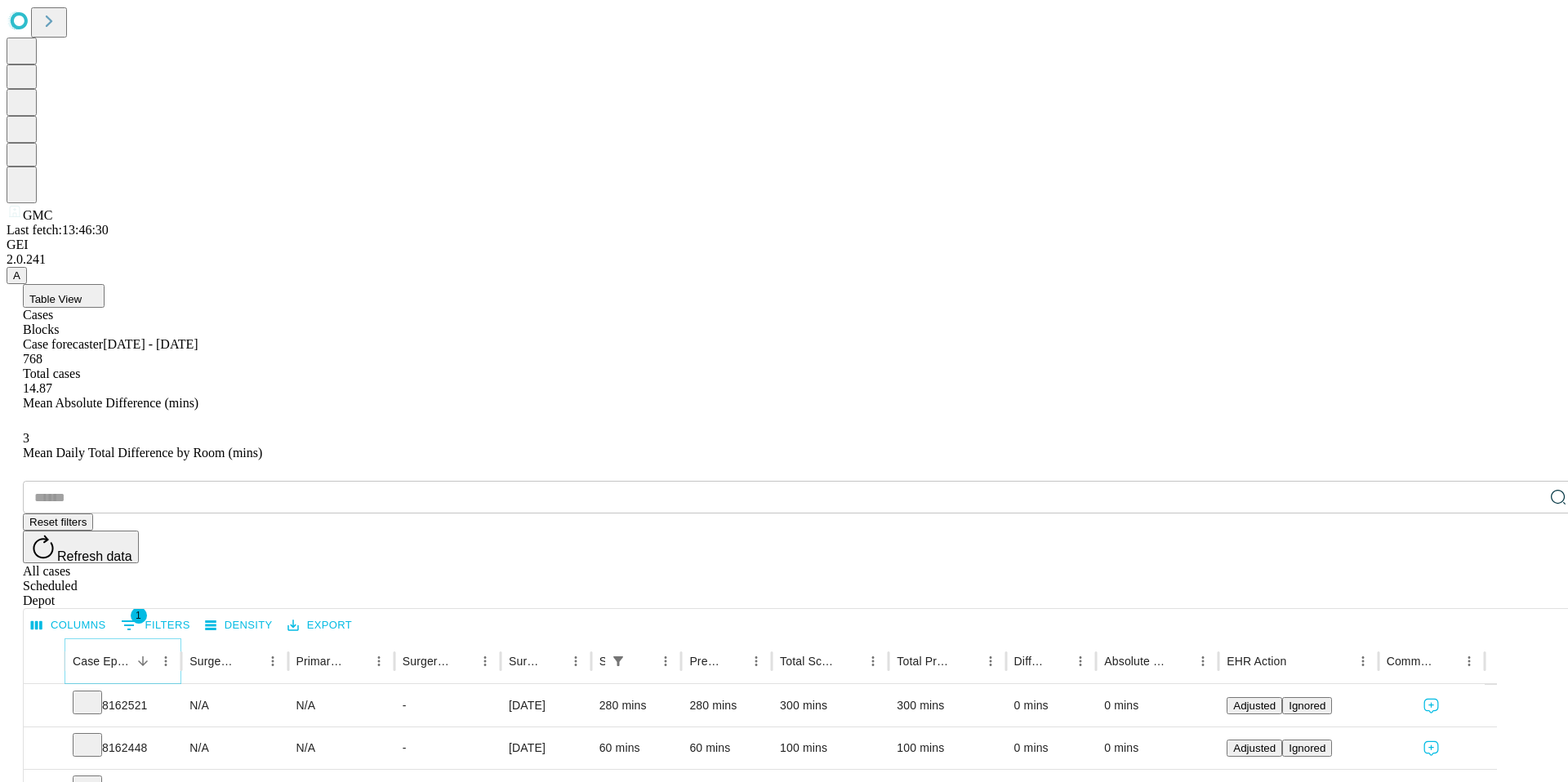
click at [151, 654] on icon "Sort" at bounding box center [143, 662] width 15 height 15
click at [1529, 593] on div "Depot" at bounding box center [800, 601] width 1555 height 15
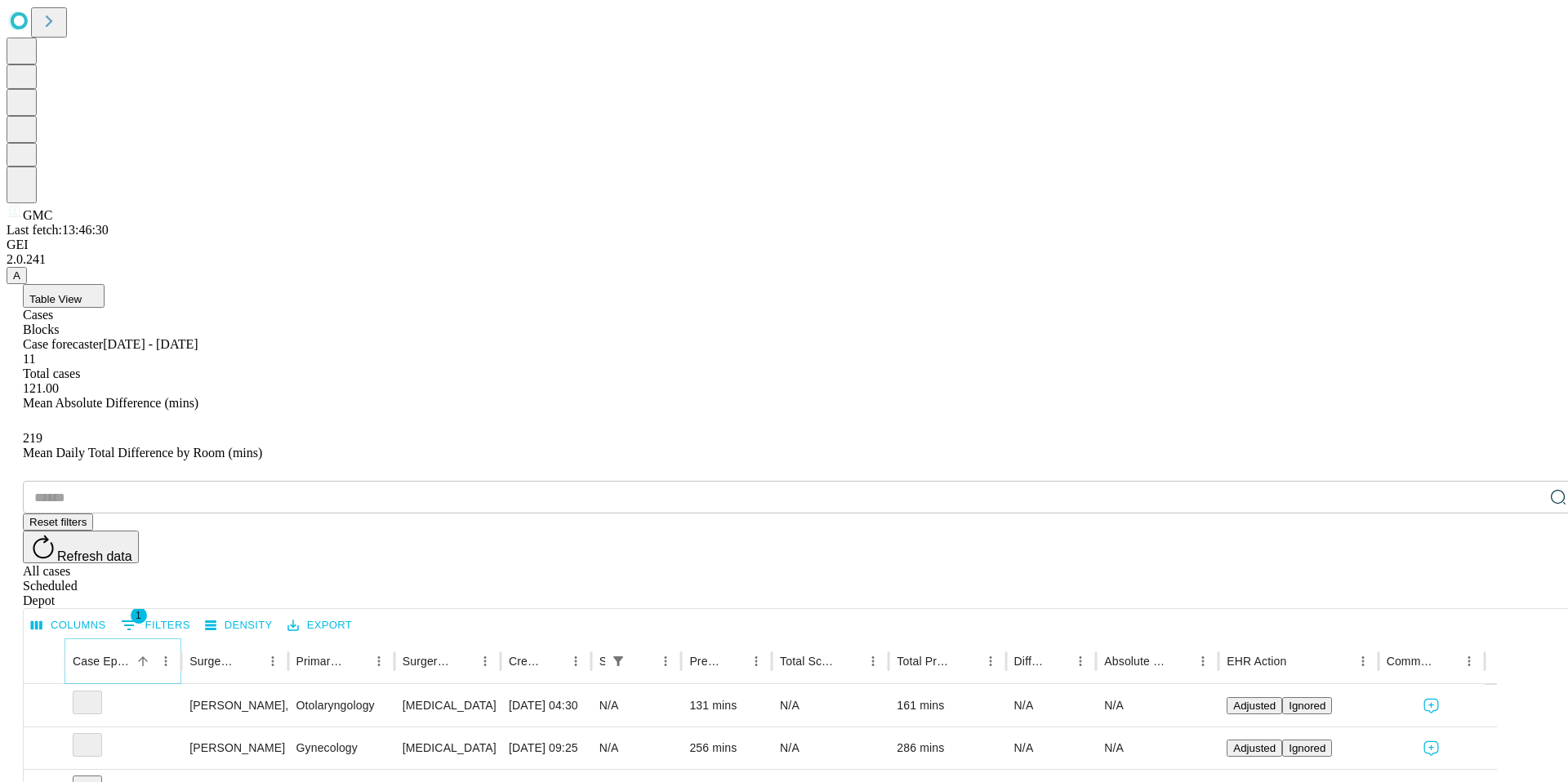
click at [151, 654] on icon "Sort" at bounding box center [143, 662] width 15 height 15
click at [177, 650] on button "Menu" at bounding box center [165, 662] width 23 height 23
click at [606, 481] on div "​ Reset filters Refresh data All cases Scheduled Depot" at bounding box center [800, 544] width 1555 height 128
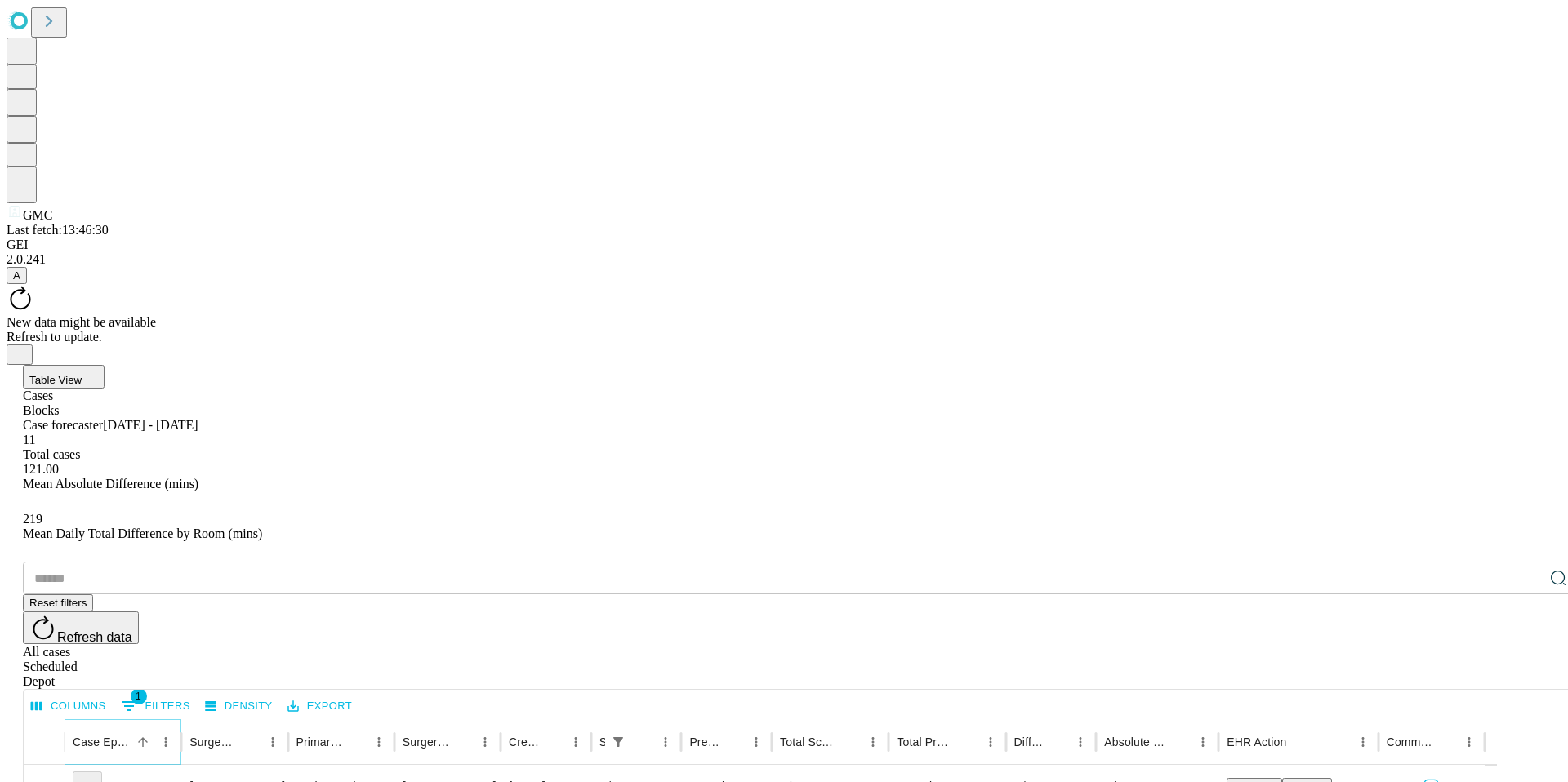
click at [151, 735] on icon "Sort" at bounding box center [143, 742] width 15 height 15
click at [154, 731] on div at bounding box center [143, 742] width 23 height 23
click at [356, 694] on button "Export" at bounding box center [319, 706] width 72 height 26
click at [434, 333] on li "Download as Excel" at bounding box center [420, 326] width 101 height 15
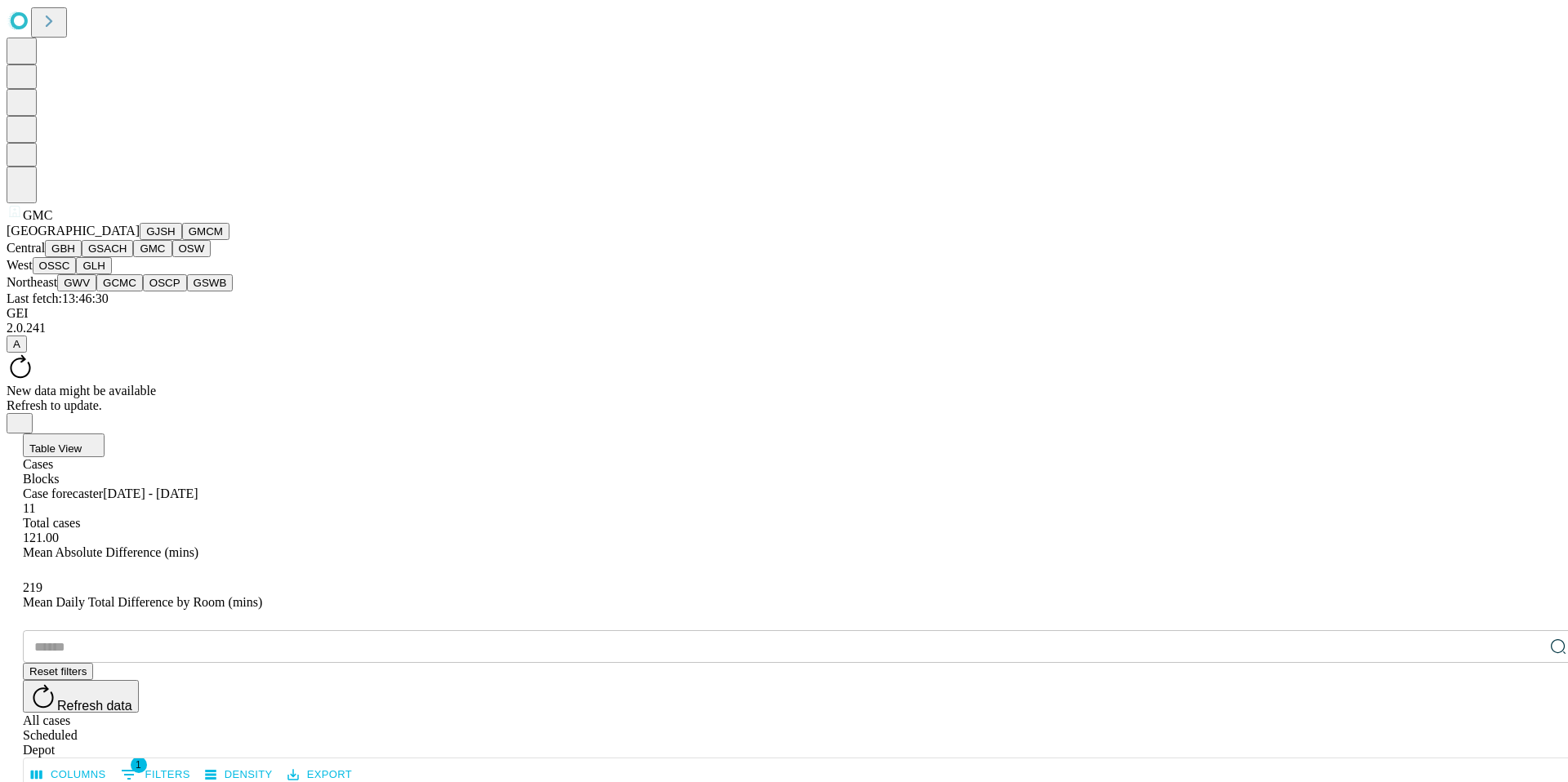
click at [187, 291] on button "GSWB" at bounding box center [210, 282] width 47 height 17
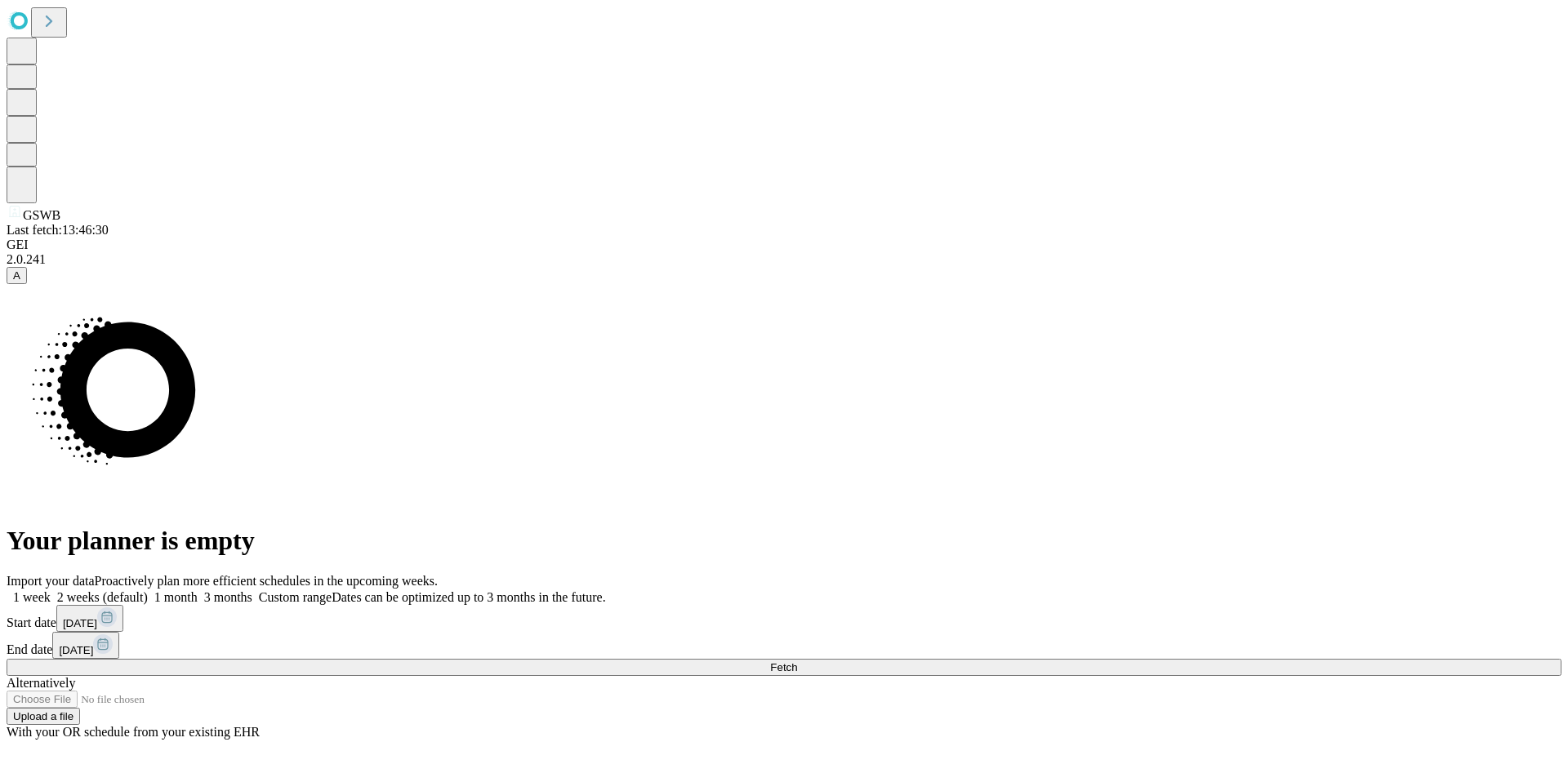
click at [797, 662] on span "Fetch" at bounding box center [783, 668] width 27 height 12
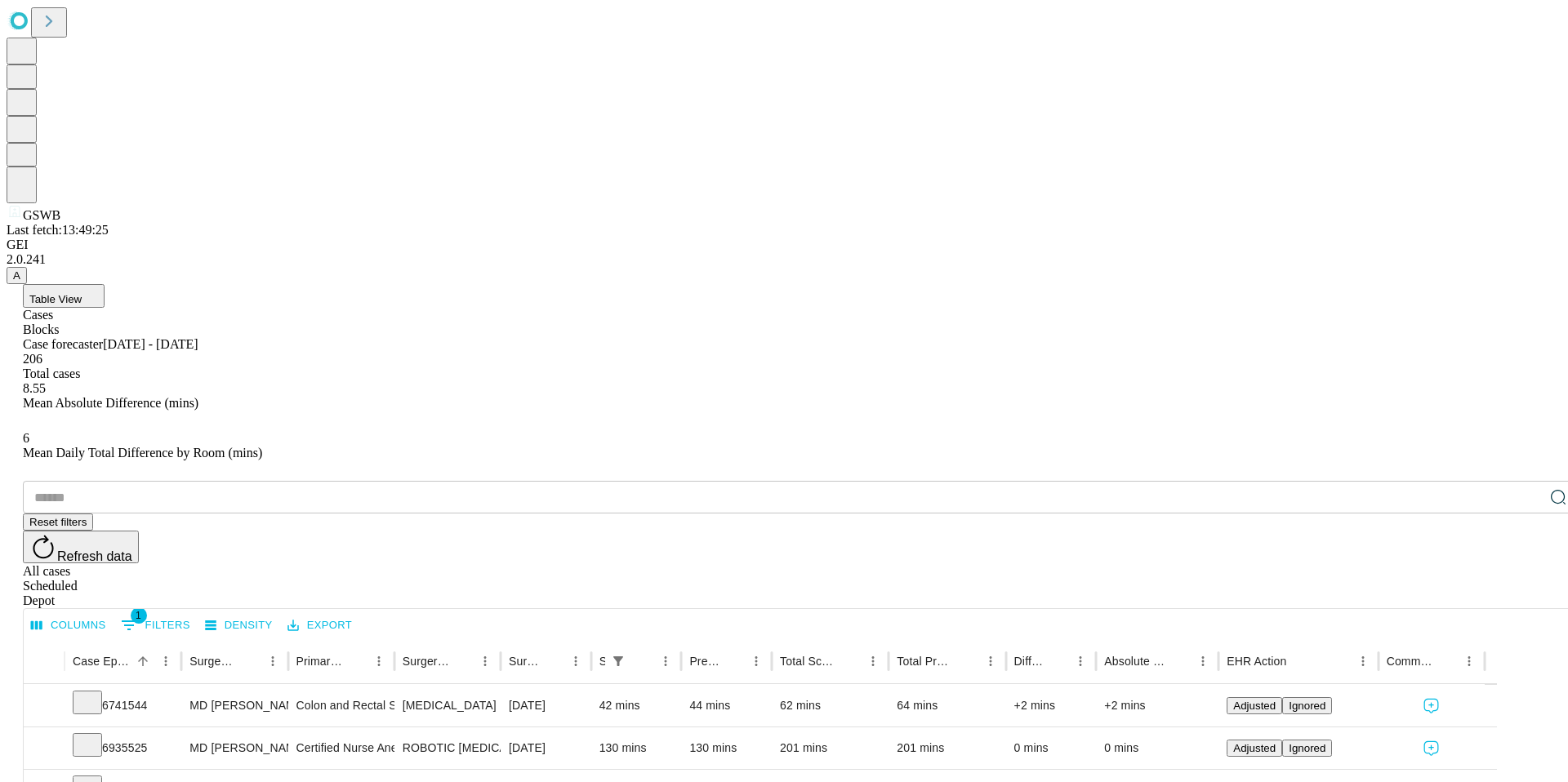
click at [1519, 593] on div "Depot" at bounding box center [800, 601] width 1555 height 15
click at [356, 613] on button "Export" at bounding box center [319, 626] width 72 height 26
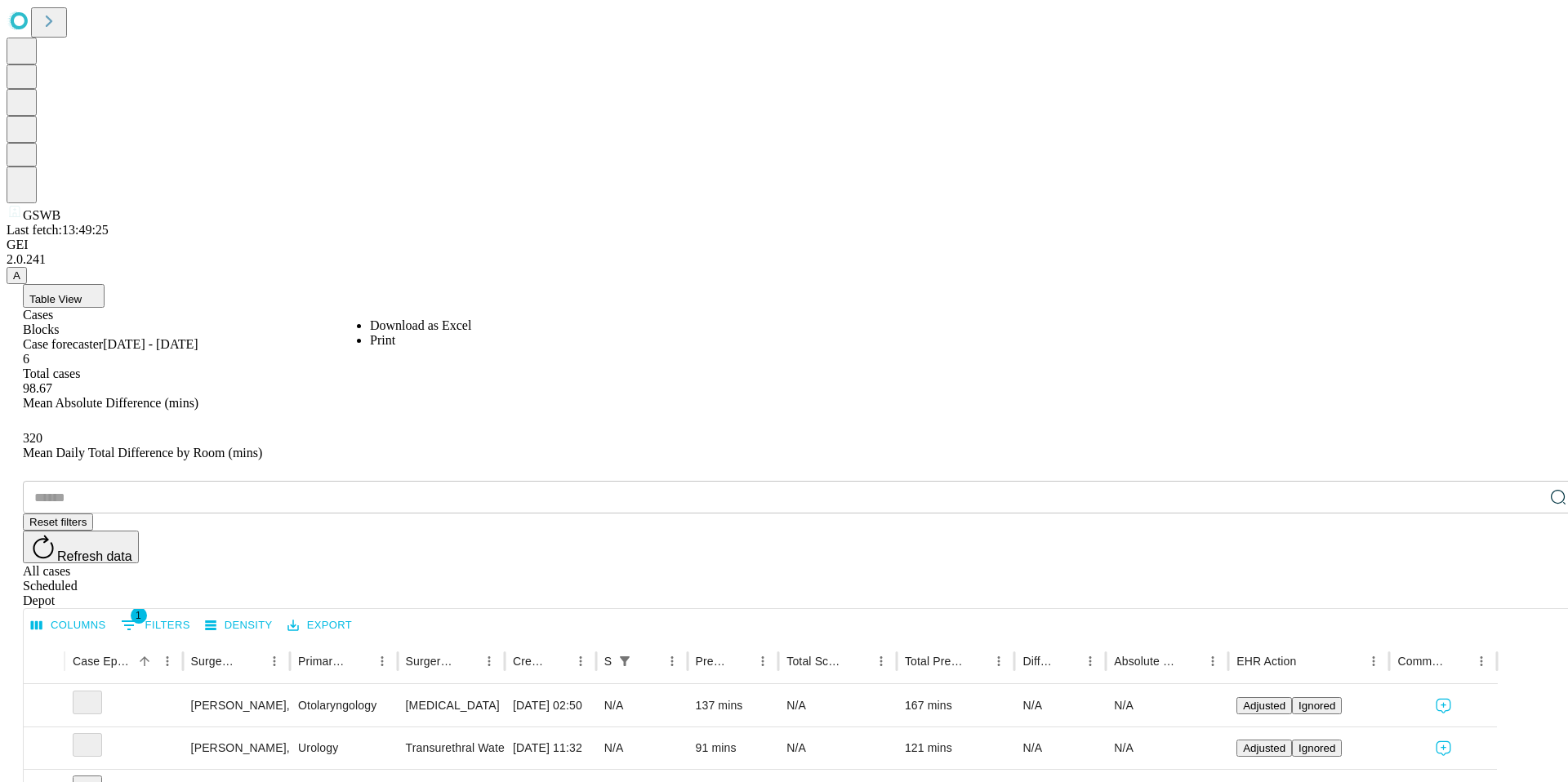
click at [422, 324] on li "Download as Excel" at bounding box center [420, 326] width 101 height 15
click at [513, 337] on div "Case forecaster [DATE] - [DATE]" at bounding box center [800, 345] width 1555 height 15
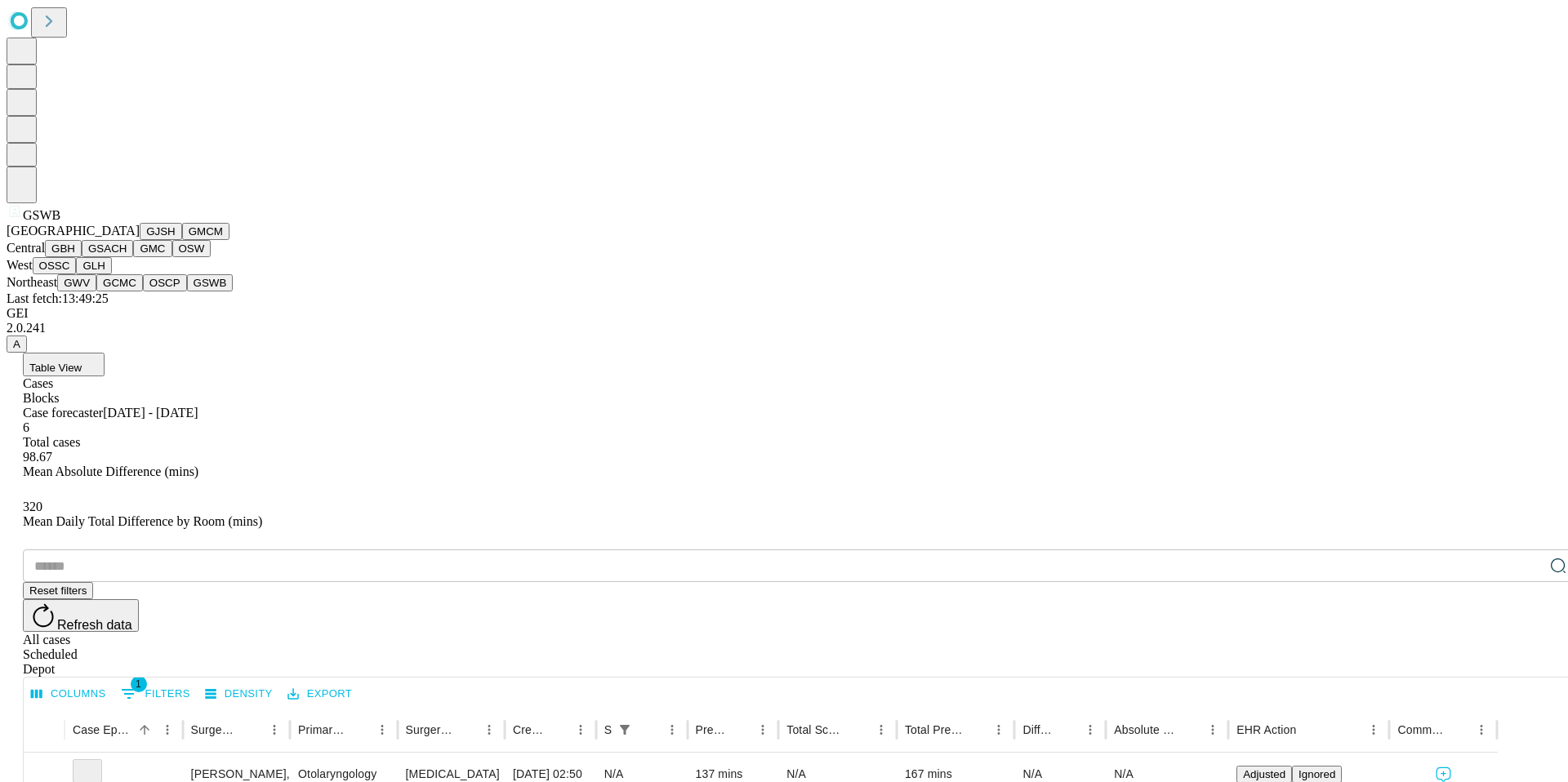
click at [43, 222] on span "GSWB" at bounding box center [42, 215] width 38 height 14
click at [96, 291] on button "GWV" at bounding box center [77, 282] width 40 height 17
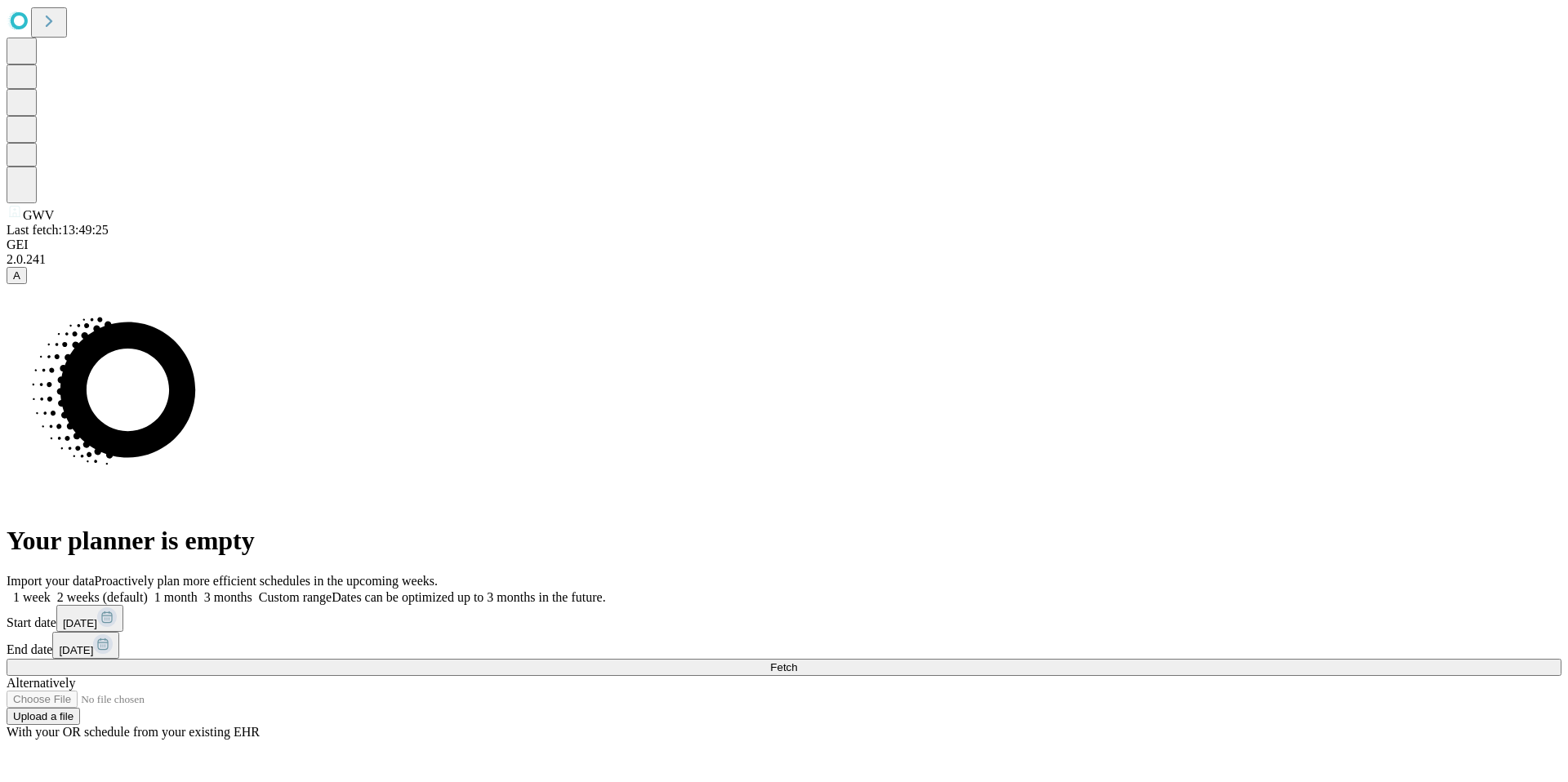
click at [1325, 659] on button "Fetch" at bounding box center [784, 668] width 1555 height 17
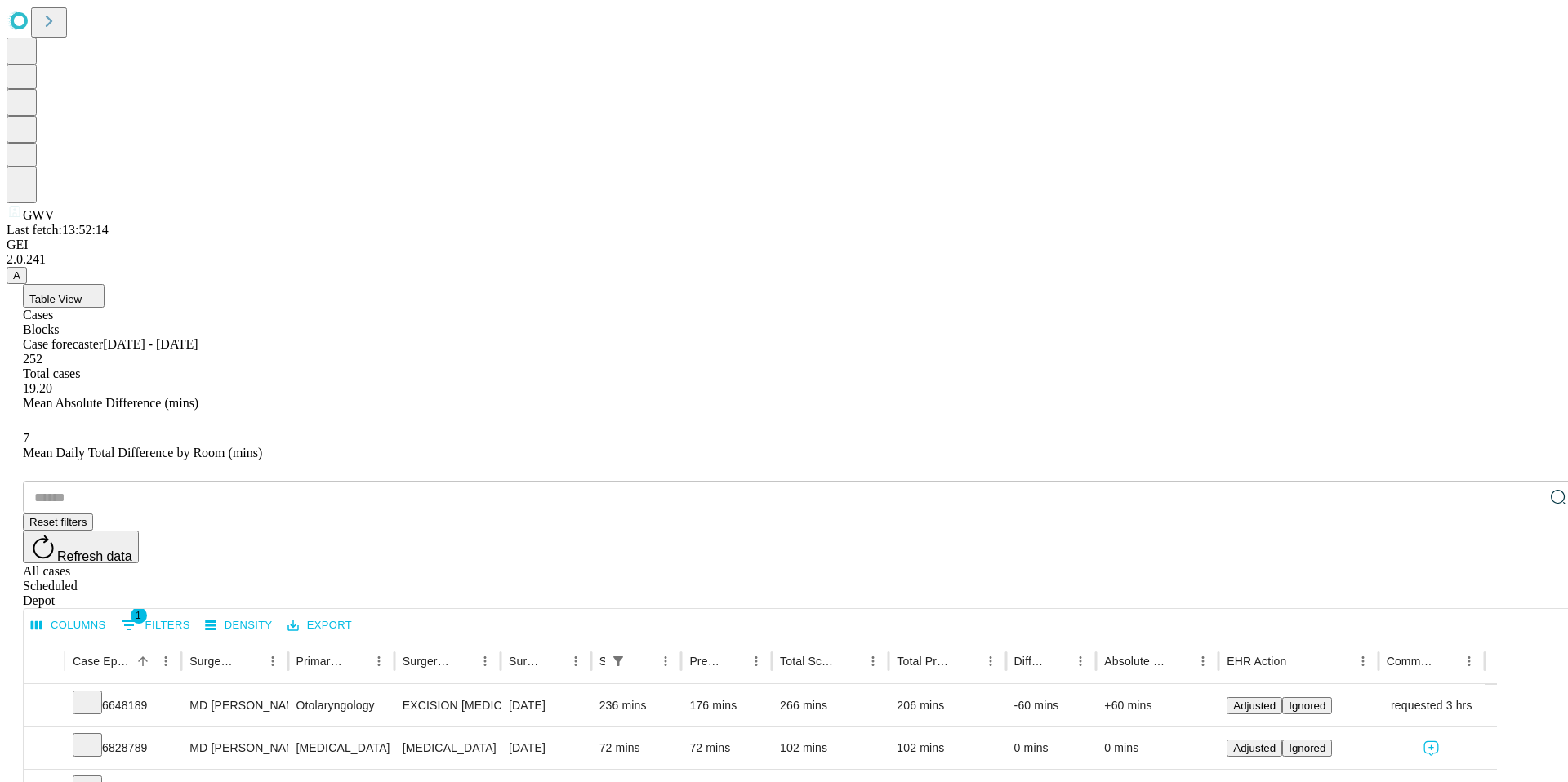
click at [1507, 593] on div "Depot" at bounding box center [800, 601] width 1555 height 15
click at [356, 613] on button "Export" at bounding box center [319, 626] width 72 height 26
click at [399, 329] on li "Download as Excel" at bounding box center [420, 326] width 101 height 15
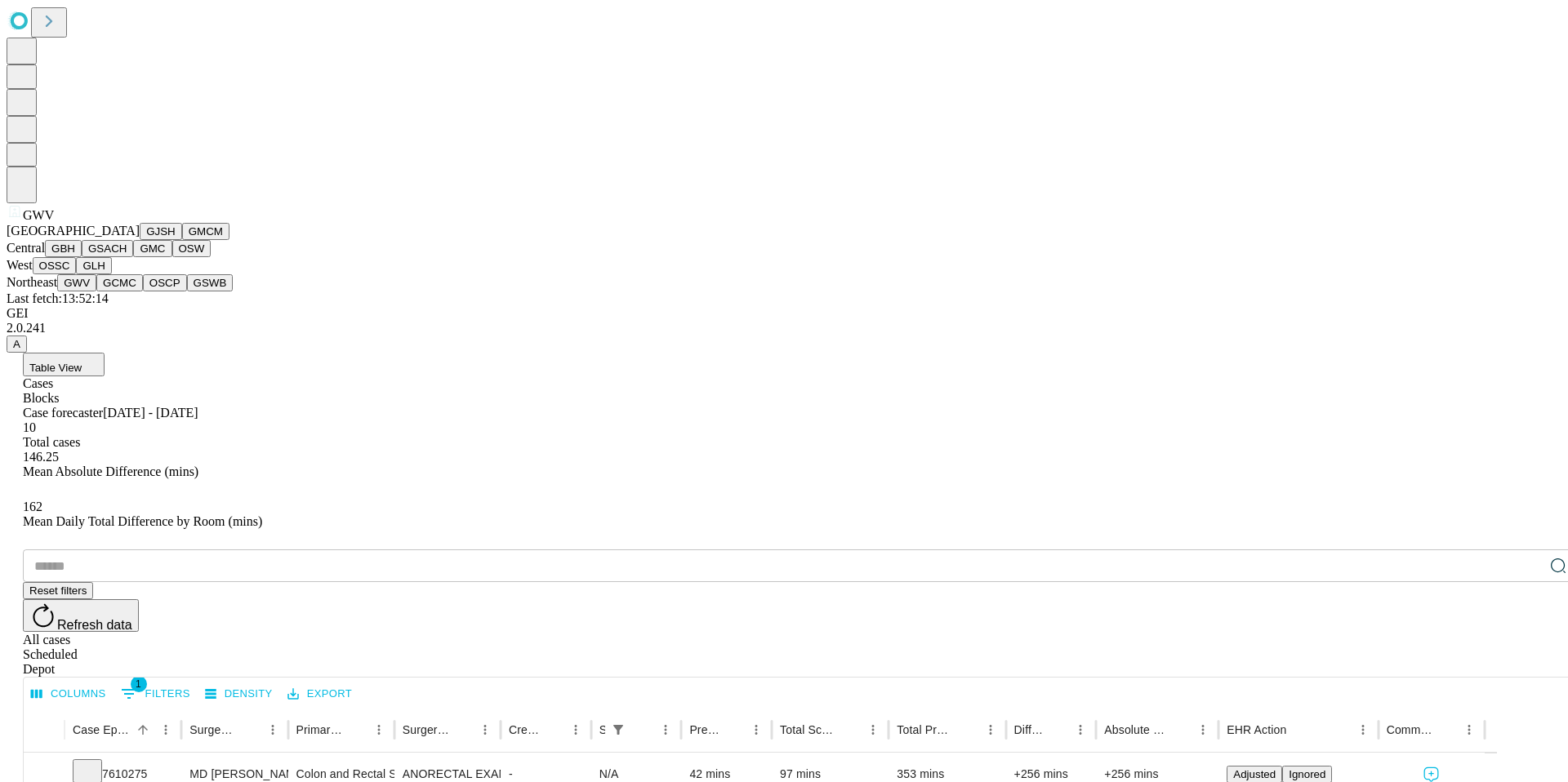
scroll to position [351, 0]
click at [143, 291] on button "OSCP" at bounding box center [165, 282] width 44 height 17
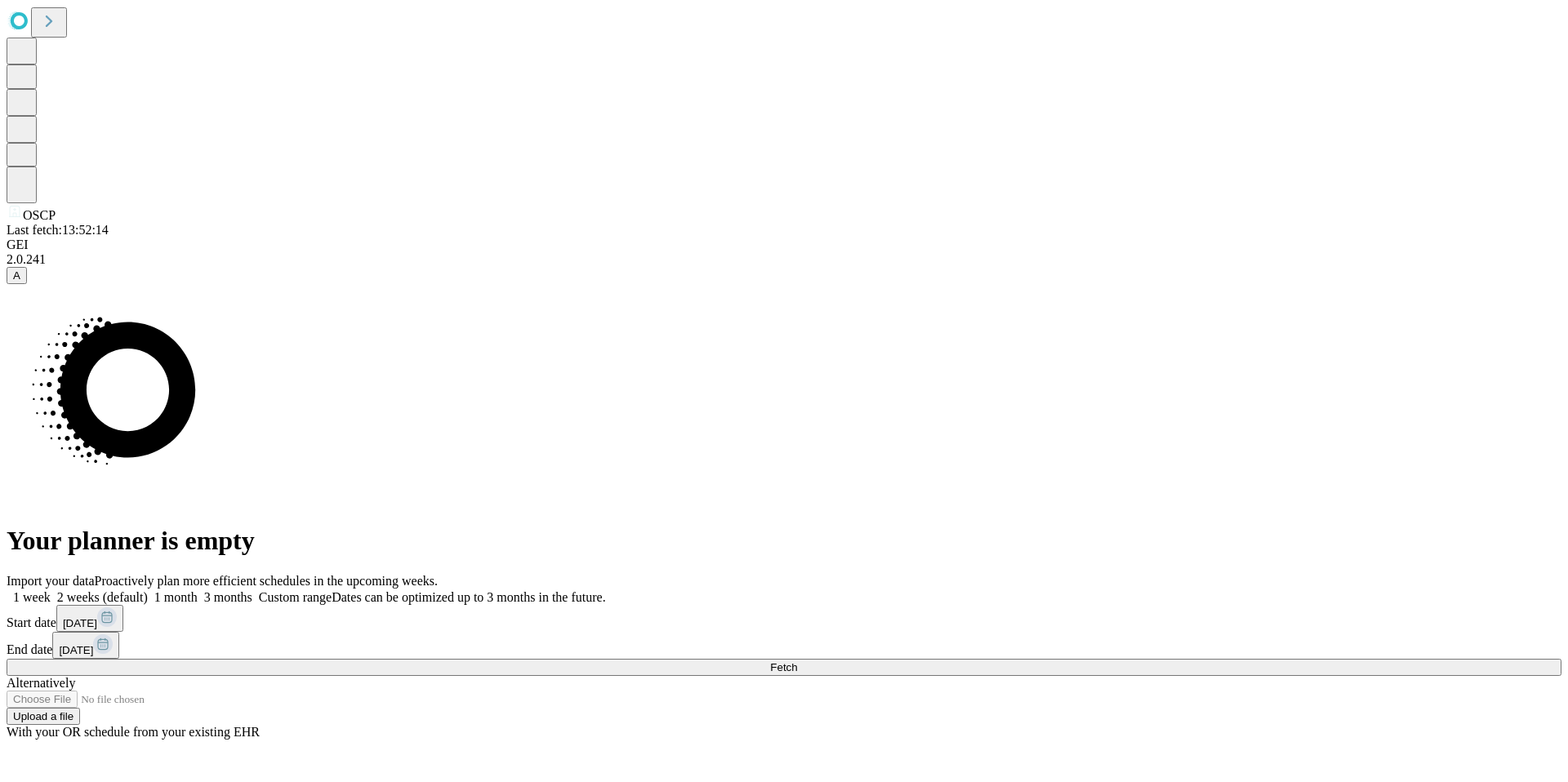
click at [1240, 659] on button "Fetch" at bounding box center [784, 668] width 1555 height 17
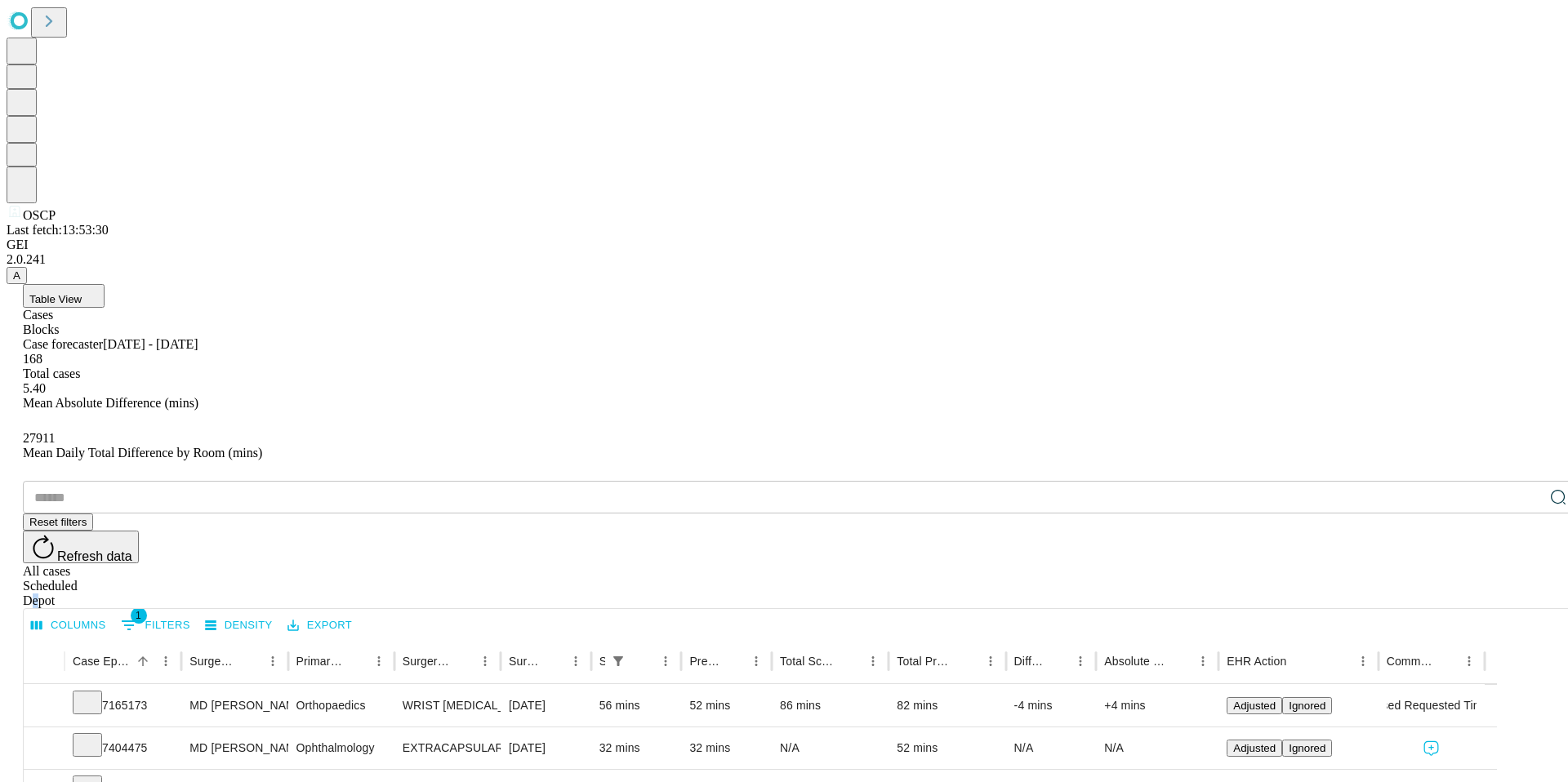
click at [1521, 593] on div "Depot" at bounding box center [800, 601] width 1555 height 15
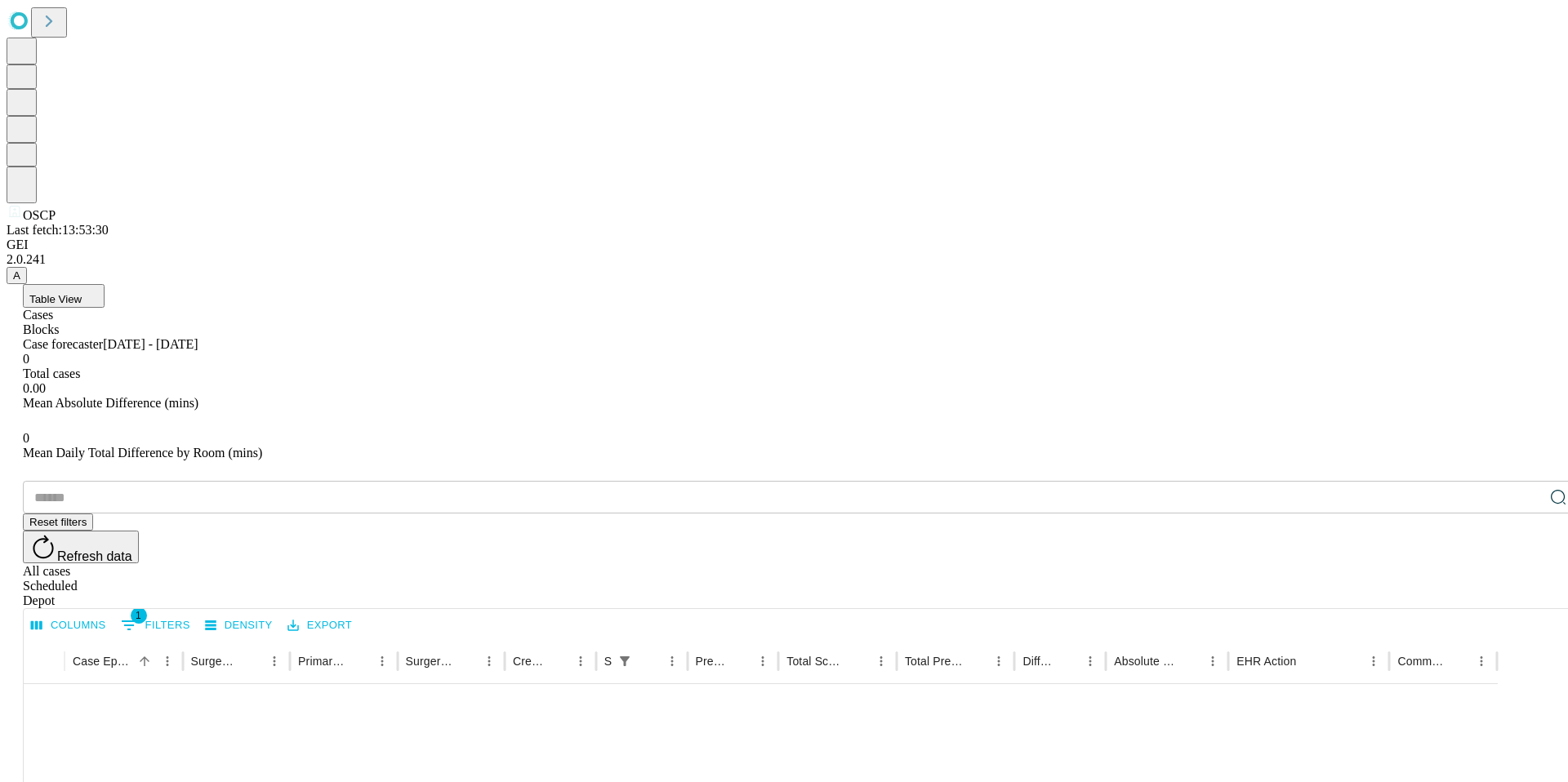
click at [1463, 579] on div "Scheduled" at bounding box center [800, 586] width 1555 height 15
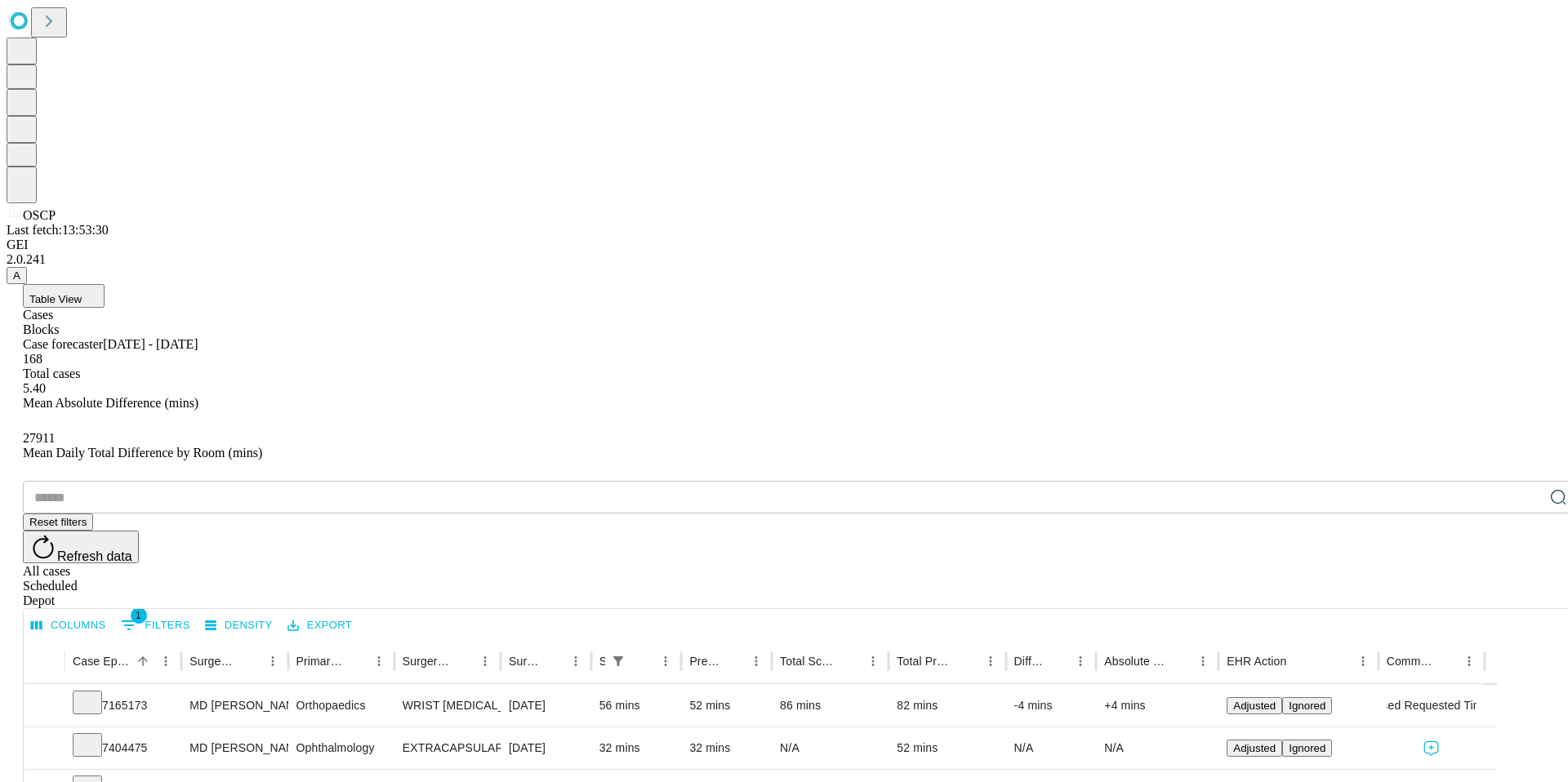
click at [1526, 593] on div "Depot" at bounding box center [800, 601] width 1555 height 15
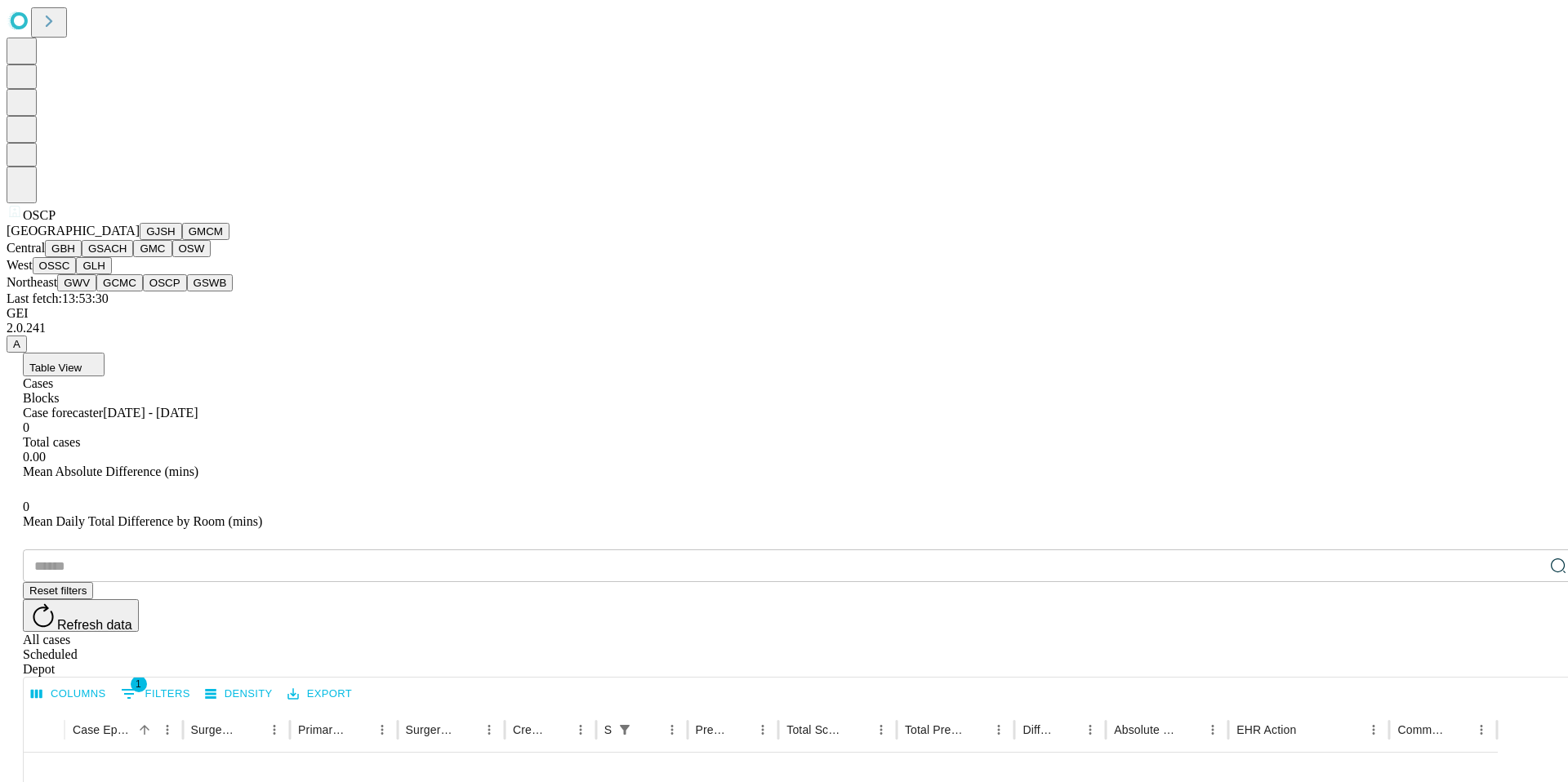
click at [172, 257] on button "OSW" at bounding box center [192, 249] width 40 height 17
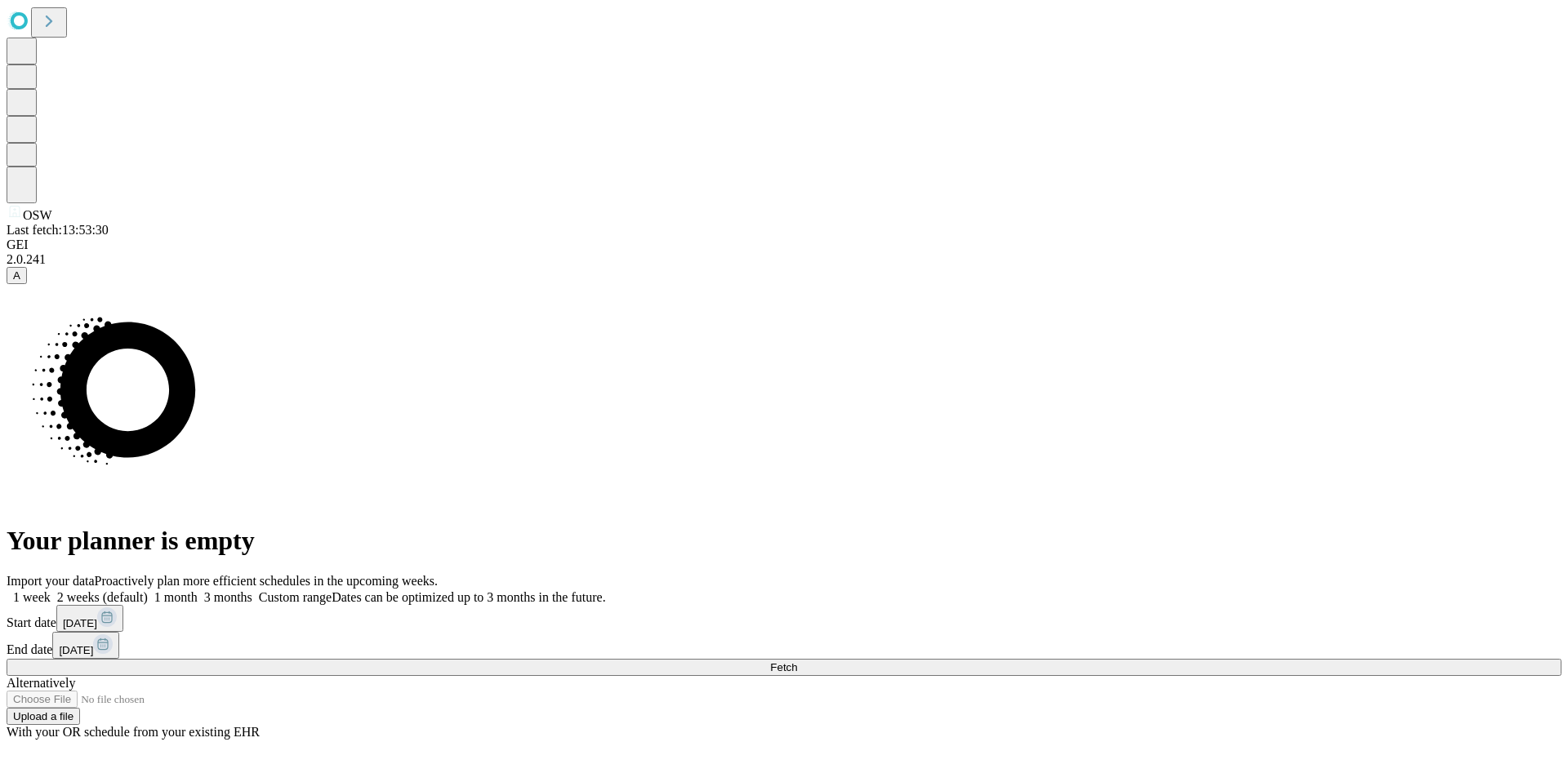
click at [1211, 659] on button "Fetch" at bounding box center [784, 668] width 1555 height 17
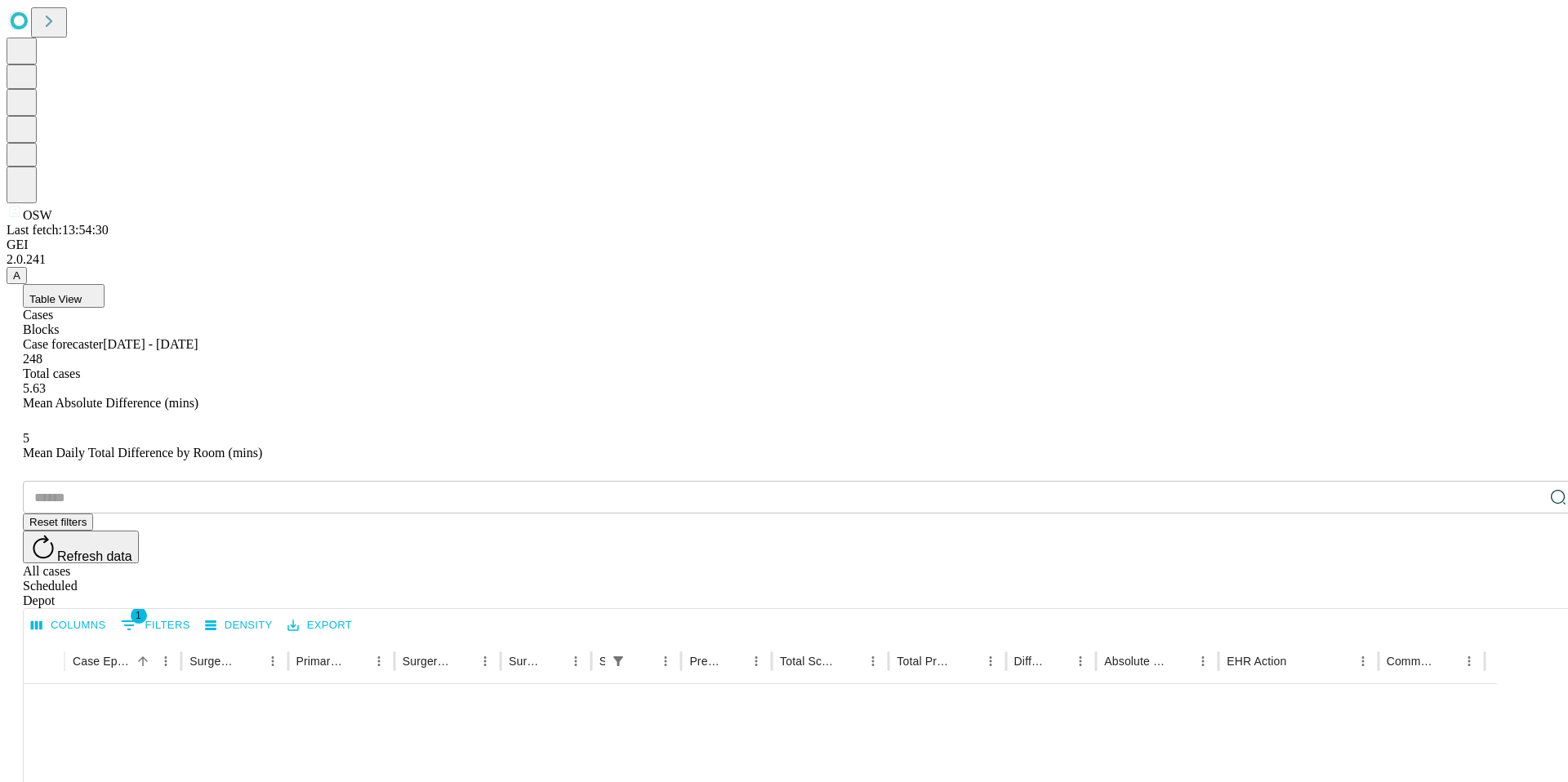
scroll to position [1209, 0]
click at [1514, 593] on div "Depot" at bounding box center [800, 601] width 1555 height 15
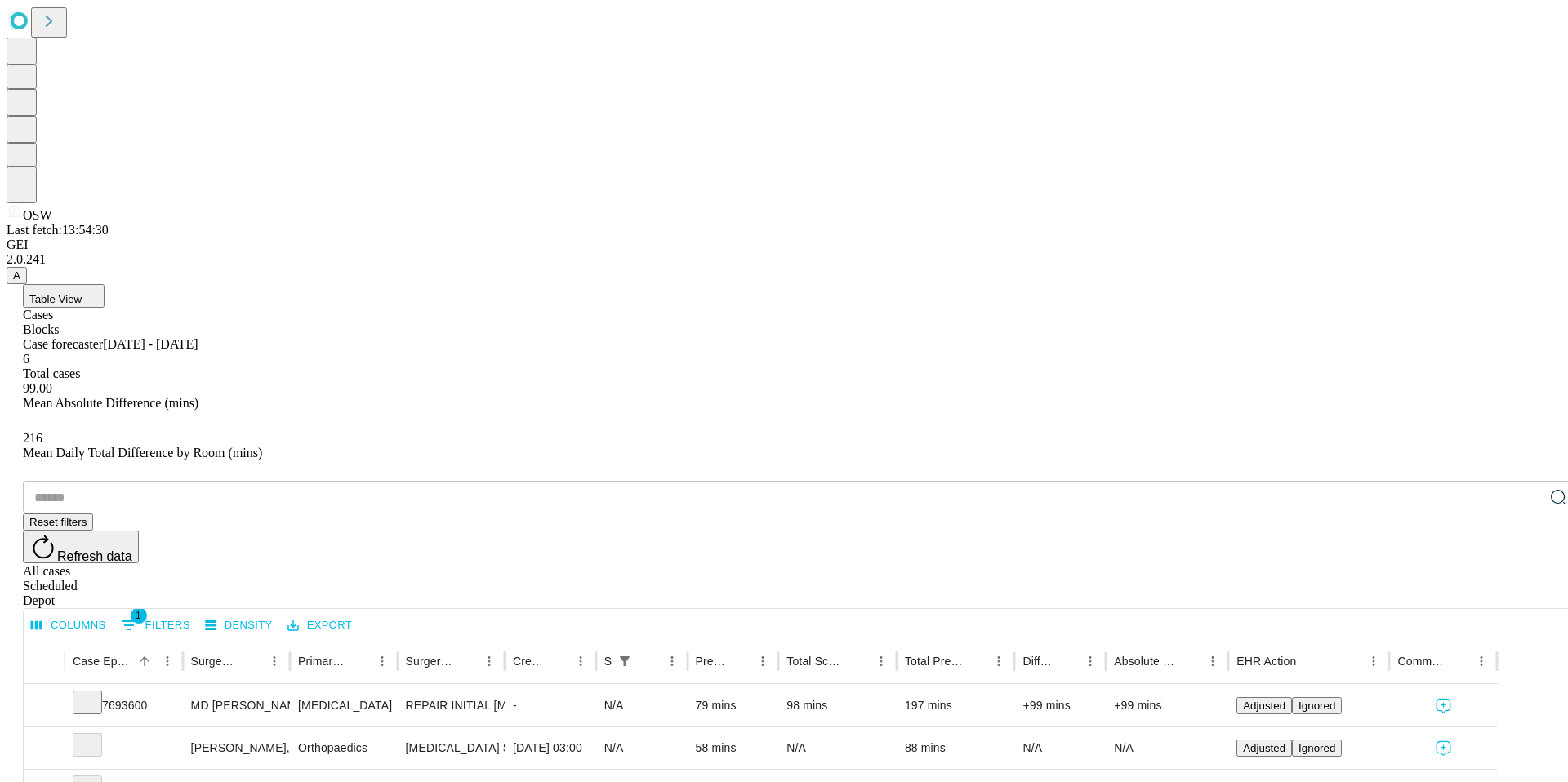
scroll to position [0, 0]
click at [356, 613] on button "Export" at bounding box center [319, 626] width 72 height 26
click at [383, 325] on li "Download as Excel" at bounding box center [420, 326] width 101 height 15
click at [921, 284] on div "Table View Cases Blocks Case forecaster [DATE] - [DATE] 6 Total cases 99.00 Mea…" at bounding box center [800, 692] width 1588 height 817
